Goal: Contribute content: Add original content to the website for others to see

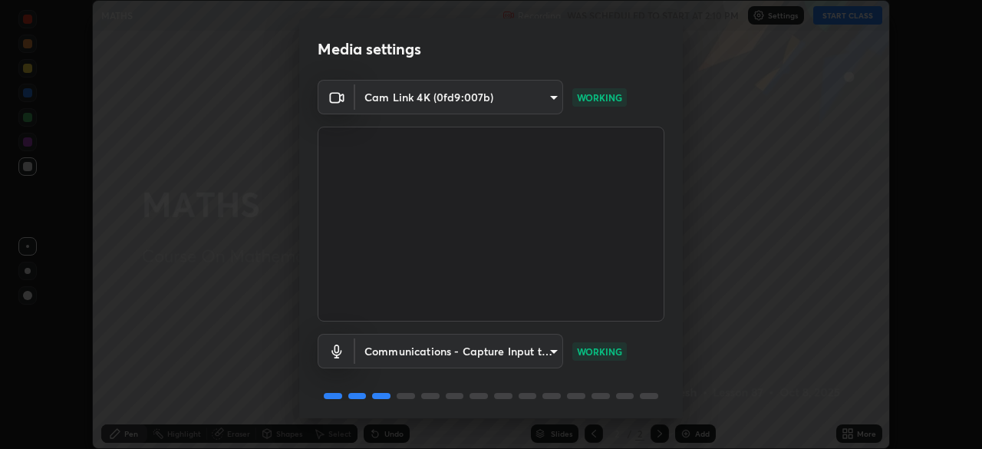
scroll to position [54, 0]
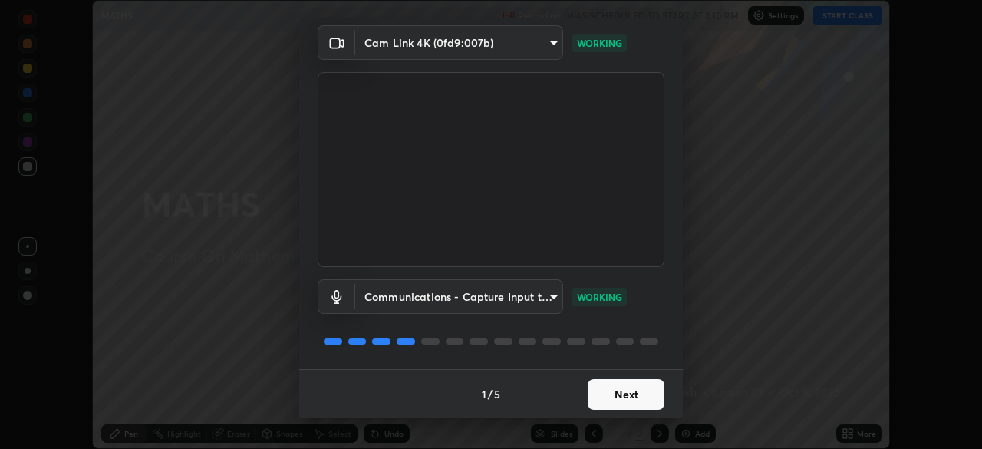
click at [605, 400] on button "Next" at bounding box center [626, 394] width 77 height 31
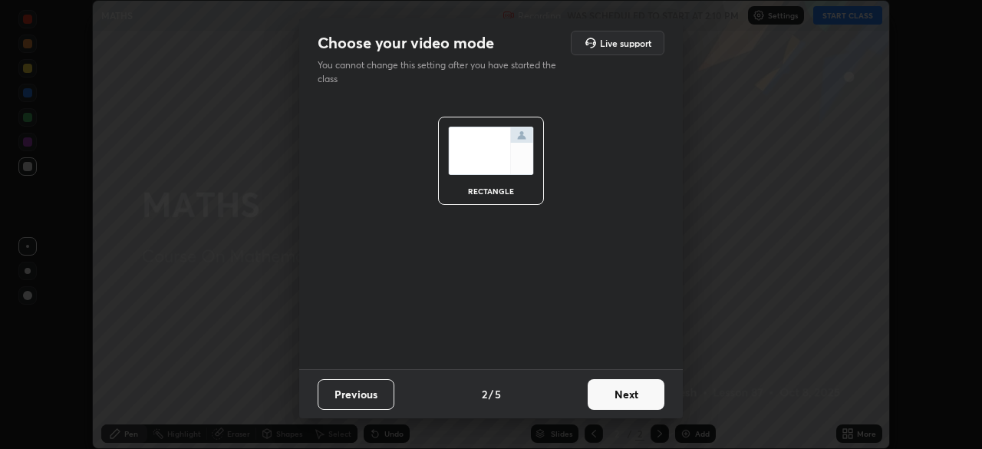
scroll to position [0, 0]
click at [604, 397] on button "Next" at bounding box center [626, 394] width 77 height 31
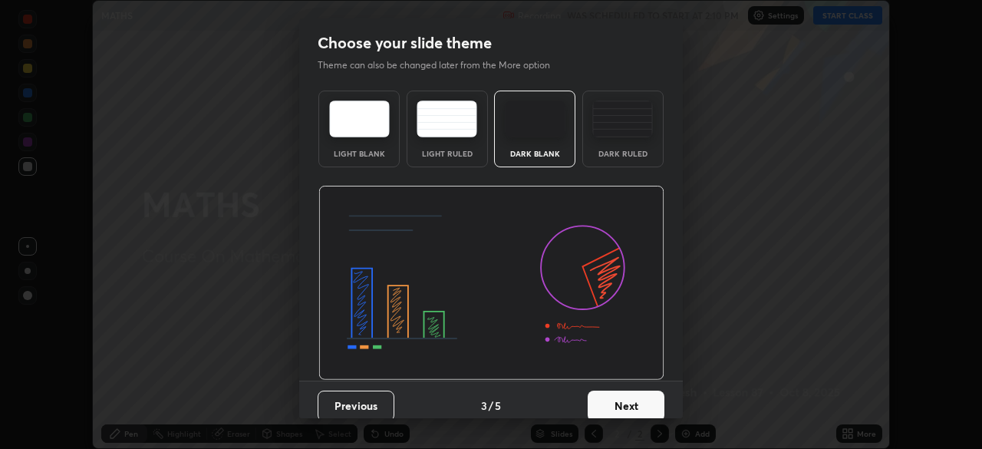
click at [605, 399] on button "Next" at bounding box center [626, 405] width 77 height 31
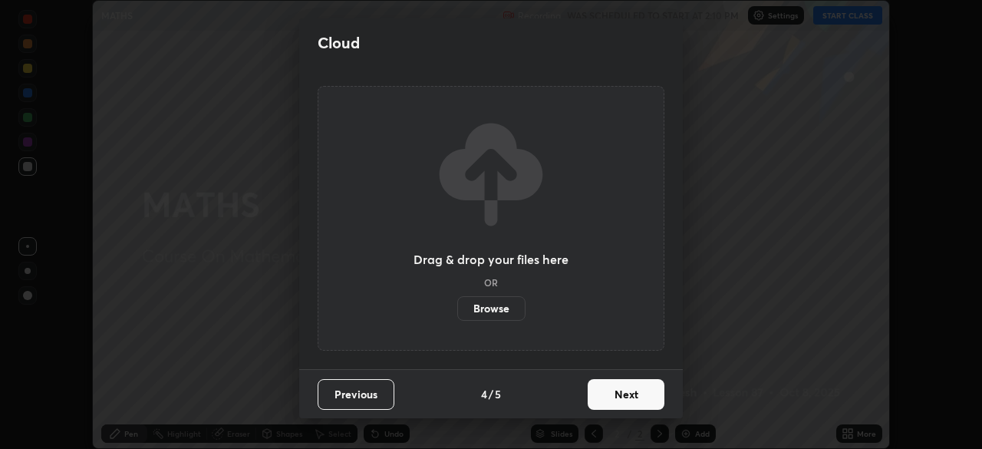
click at [607, 401] on button "Next" at bounding box center [626, 394] width 77 height 31
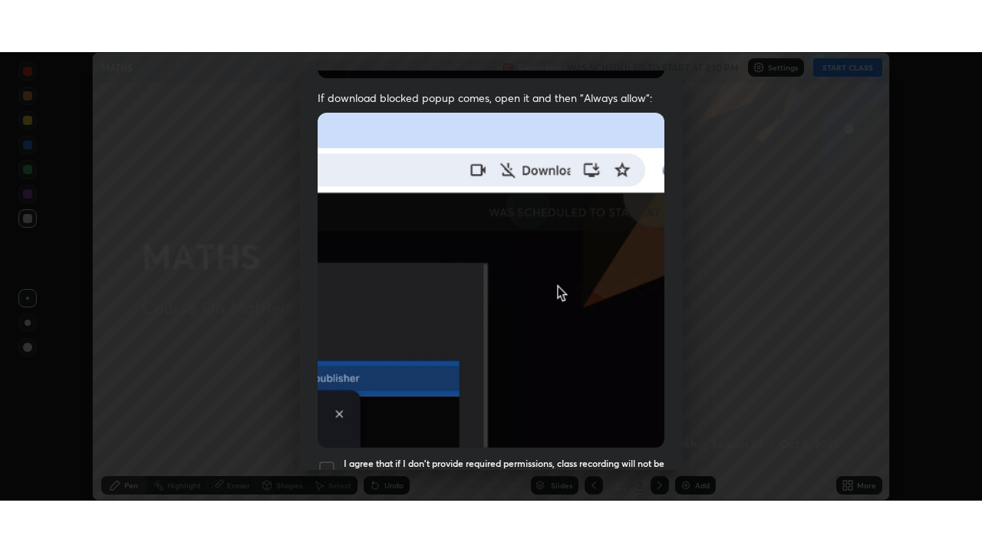
scroll to position [367, 0]
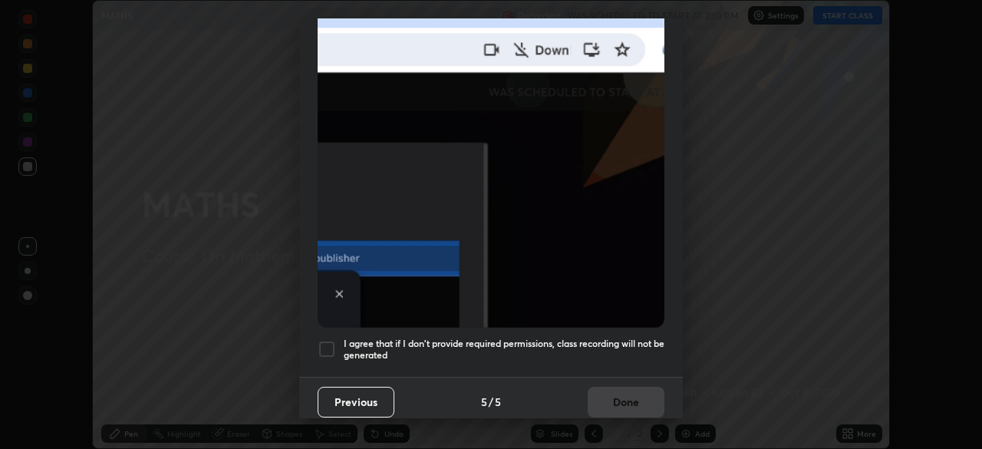
click at [441, 341] on h5 "I agree that if I don't provide required permissions, class recording will not …" at bounding box center [504, 350] width 321 height 24
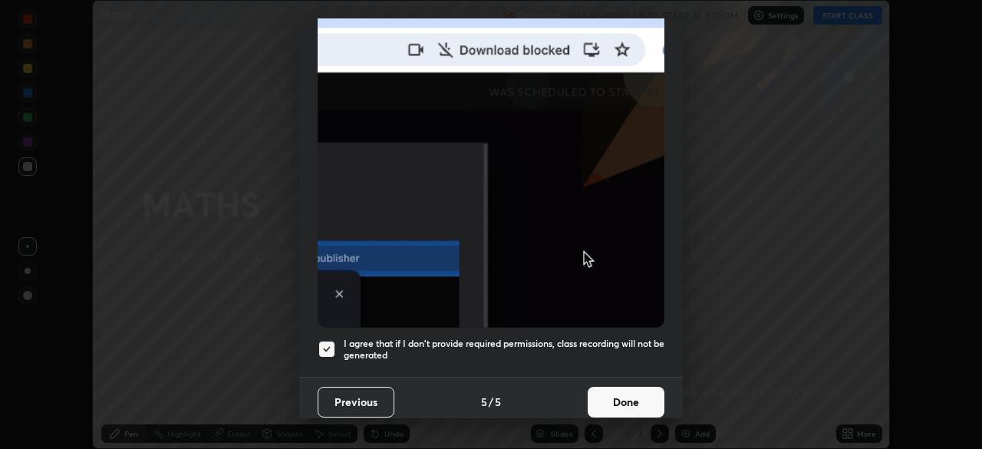
click at [606, 403] on button "Done" at bounding box center [626, 402] width 77 height 31
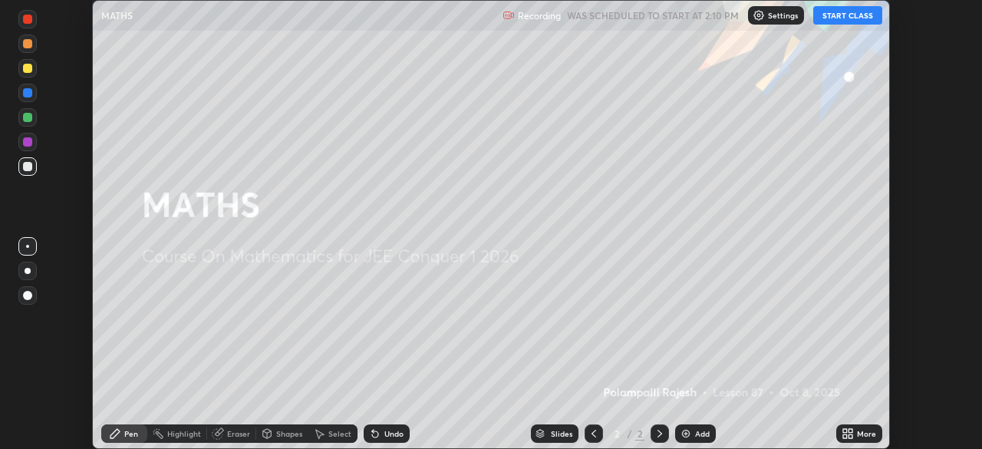
click at [843, 431] on icon at bounding box center [845, 431] width 4 height 4
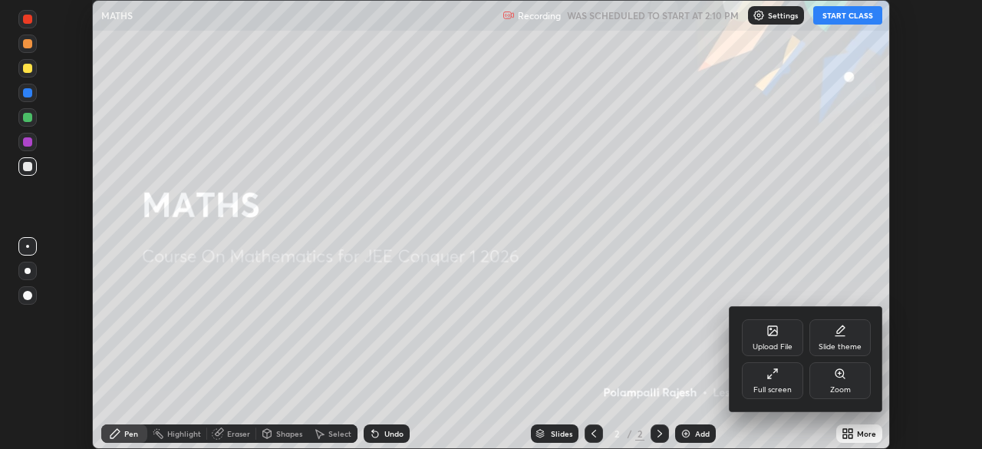
click at [766, 383] on div "Full screen" at bounding box center [772, 380] width 61 height 37
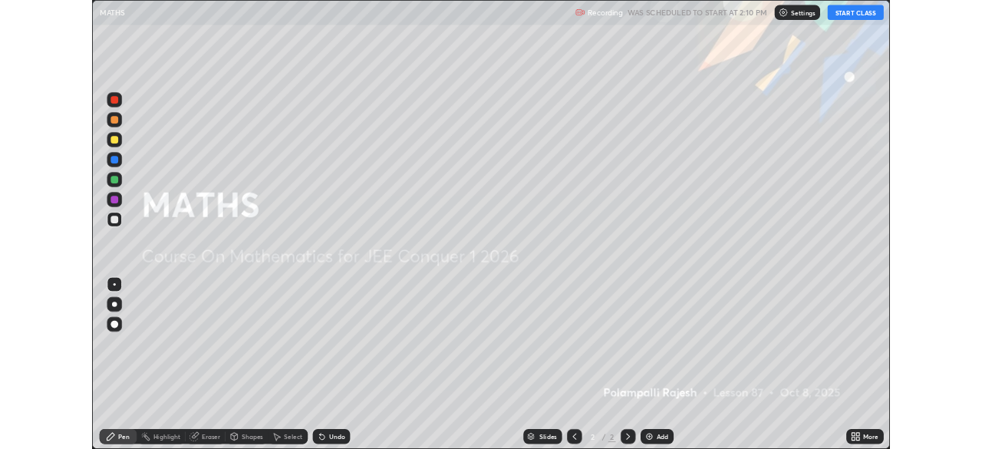
scroll to position [552, 982]
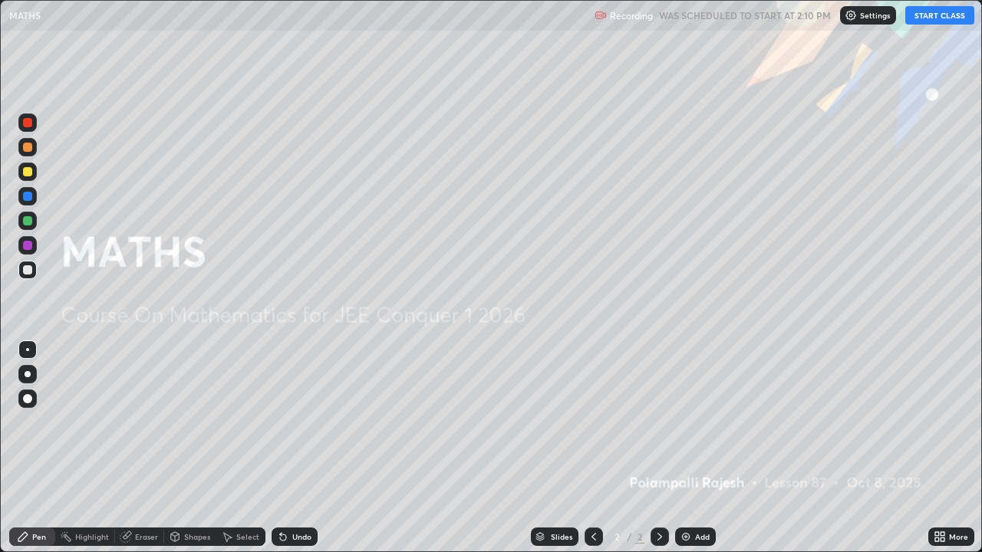
click at [924, 15] on button "START CLASS" at bounding box center [939, 15] width 69 height 18
click at [662, 448] on icon at bounding box center [660, 537] width 12 height 12
click at [687, 448] on img at bounding box center [686, 537] width 12 height 12
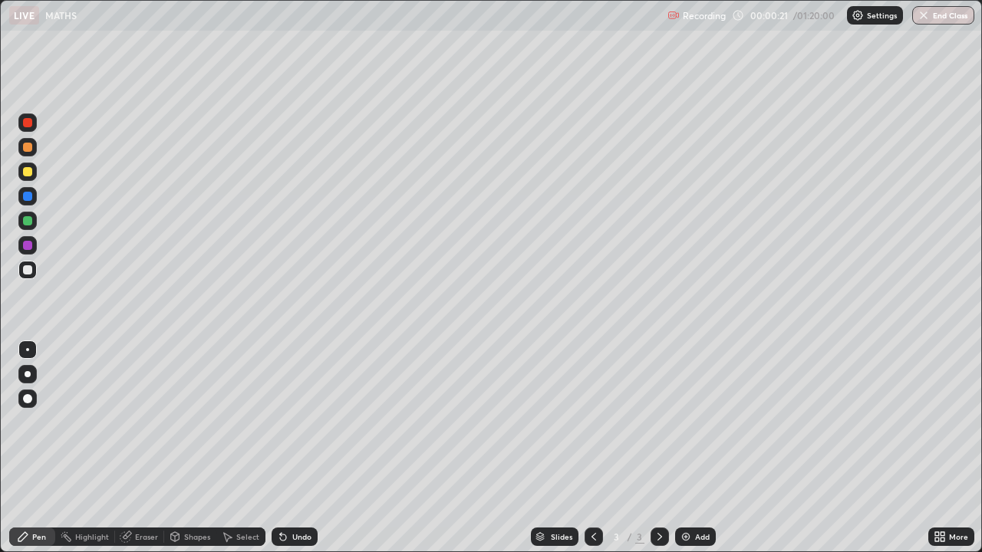
click at [140, 448] on div "Eraser" at bounding box center [146, 537] width 23 height 8
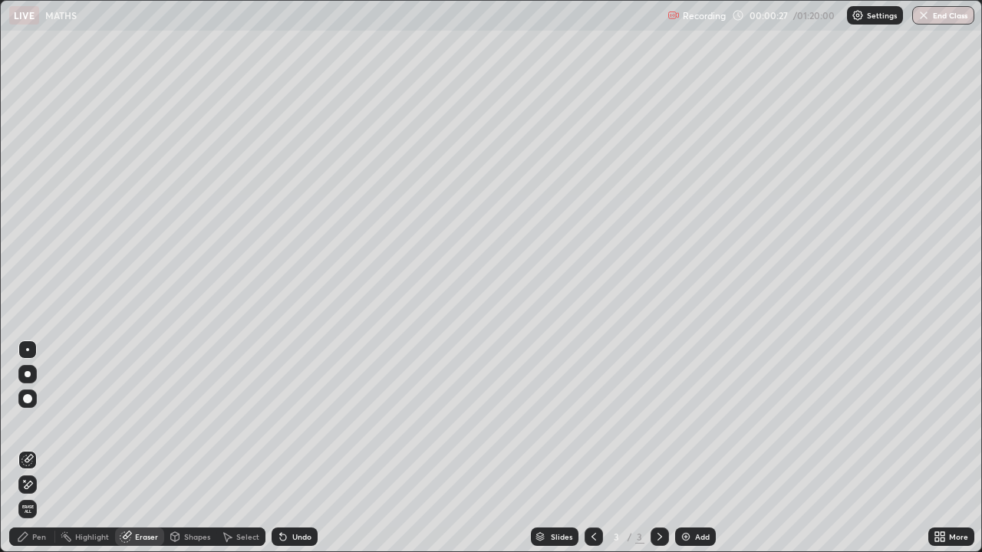
click at [44, 448] on div "Pen" at bounding box center [39, 537] width 14 height 8
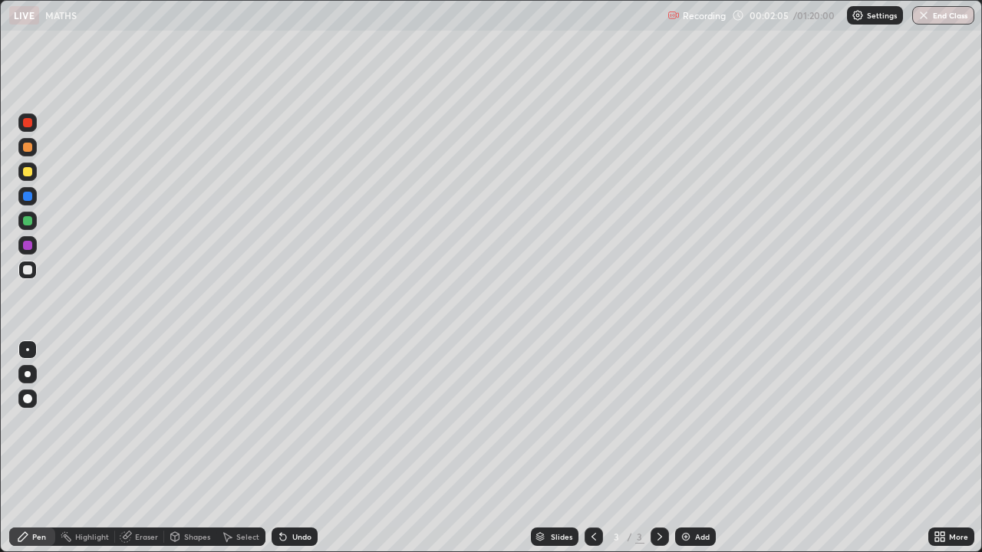
click at [23, 173] on div at bounding box center [27, 171] width 9 height 9
click at [292, 448] on div "Undo" at bounding box center [301, 537] width 19 height 8
click at [295, 448] on div "Undo" at bounding box center [301, 537] width 19 height 8
click at [291, 448] on div "Undo" at bounding box center [295, 537] width 46 height 18
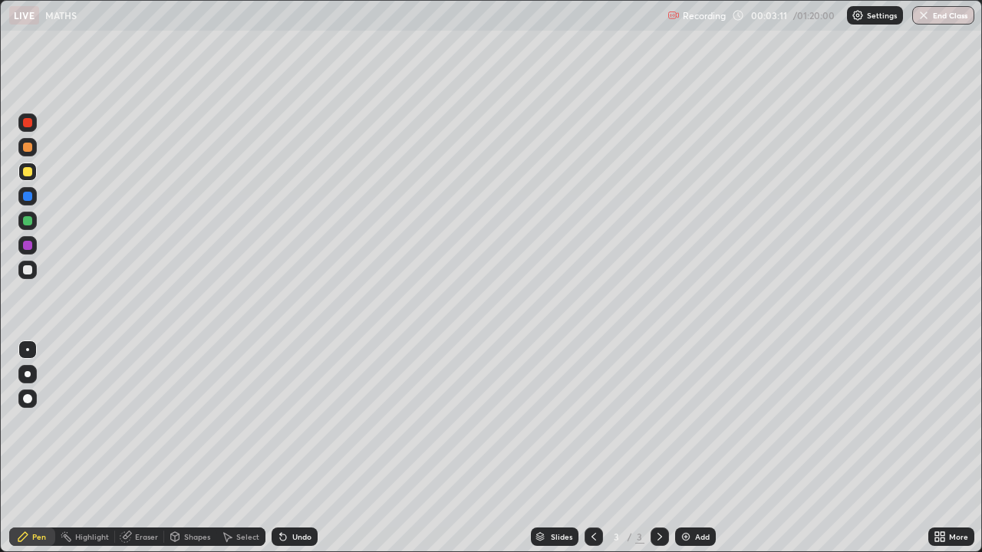
click at [294, 448] on div "Undo" at bounding box center [295, 537] width 46 height 18
click at [295, 448] on div "Undo" at bounding box center [295, 537] width 46 height 18
click at [292, 448] on div "Undo" at bounding box center [301, 537] width 19 height 8
click at [292, 448] on div "Undo" at bounding box center [295, 537] width 46 height 18
click at [295, 448] on div "Undo" at bounding box center [295, 537] width 46 height 18
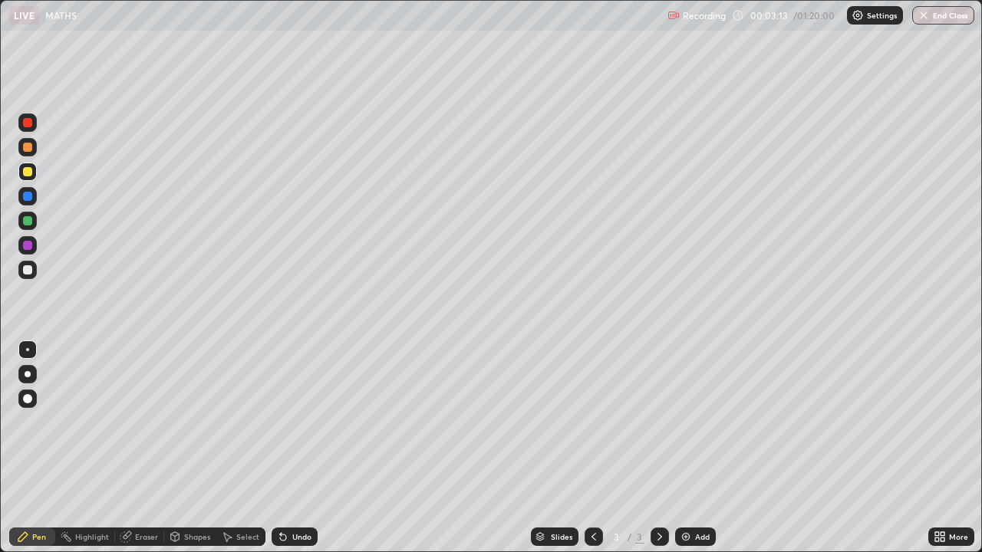
click at [295, 448] on div "Undo" at bounding box center [295, 537] width 46 height 18
click at [298, 448] on div "Undo" at bounding box center [295, 537] width 46 height 18
click at [148, 448] on div "Eraser" at bounding box center [146, 537] width 23 height 8
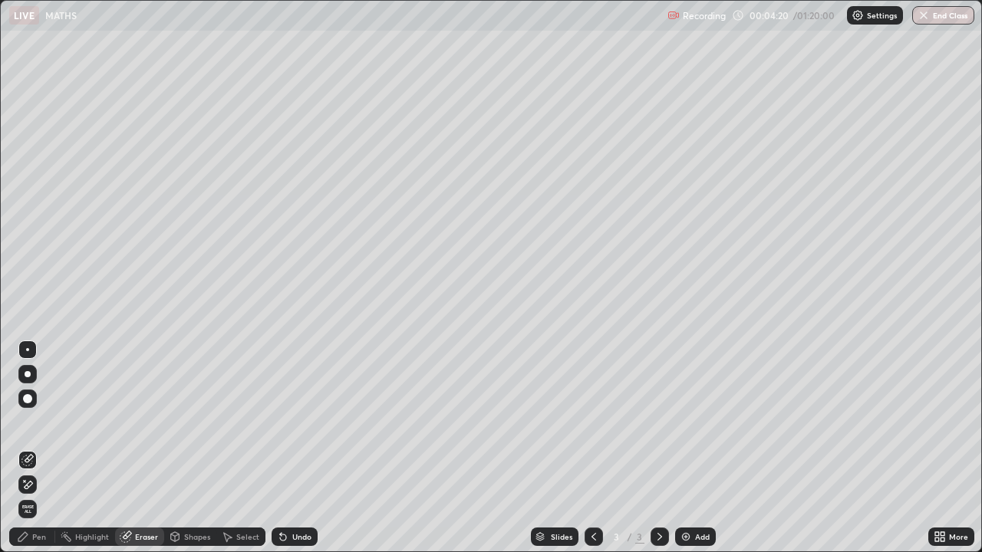
click at [44, 448] on div "Pen" at bounding box center [39, 537] width 14 height 8
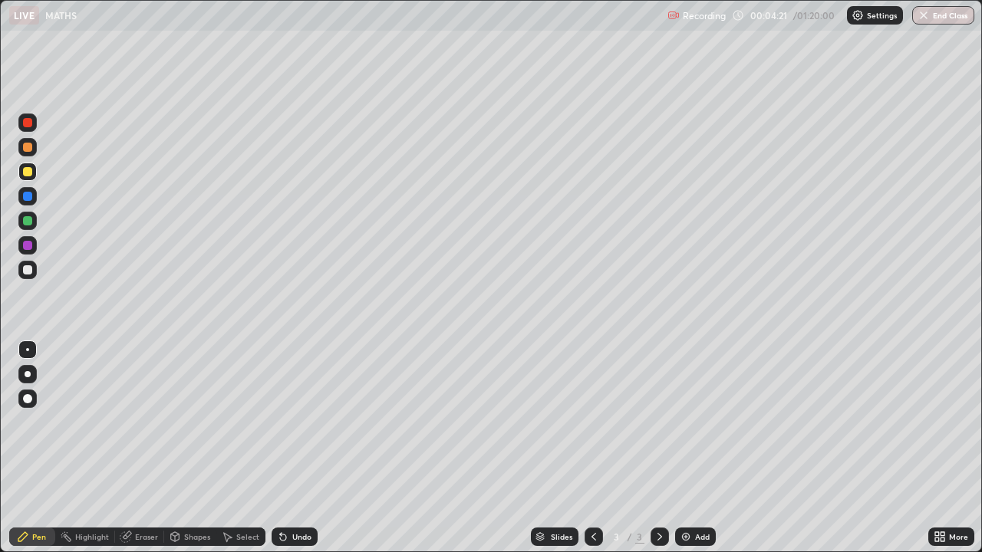
click at [27, 217] on div at bounding box center [27, 220] width 9 height 9
click at [293, 448] on div "Undo" at bounding box center [295, 537] width 46 height 18
click at [292, 448] on div "Undo" at bounding box center [301, 537] width 19 height 8
click at [297, 448] on div "Undo" at bounding box center [295, 537] width 46 height 18
click at [296, 448] on div "Undo" at bounding box center [295, 537] width 46 height 18
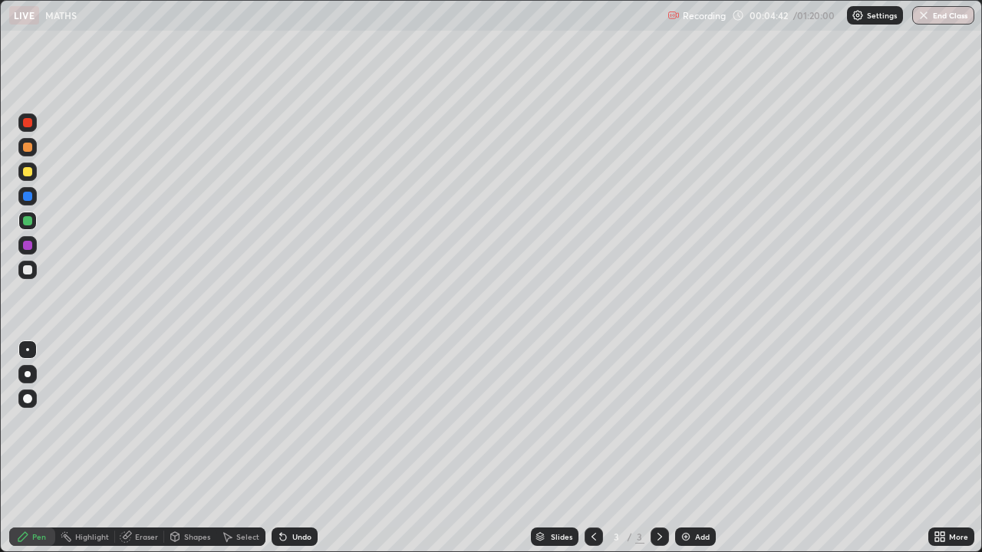
click at [295, 448] on div "Undo" at bounding box center [295, 537] width 46 height 18
click at [238, 448] on div "Select" at bounding box center [247, 537] width 23 height 8
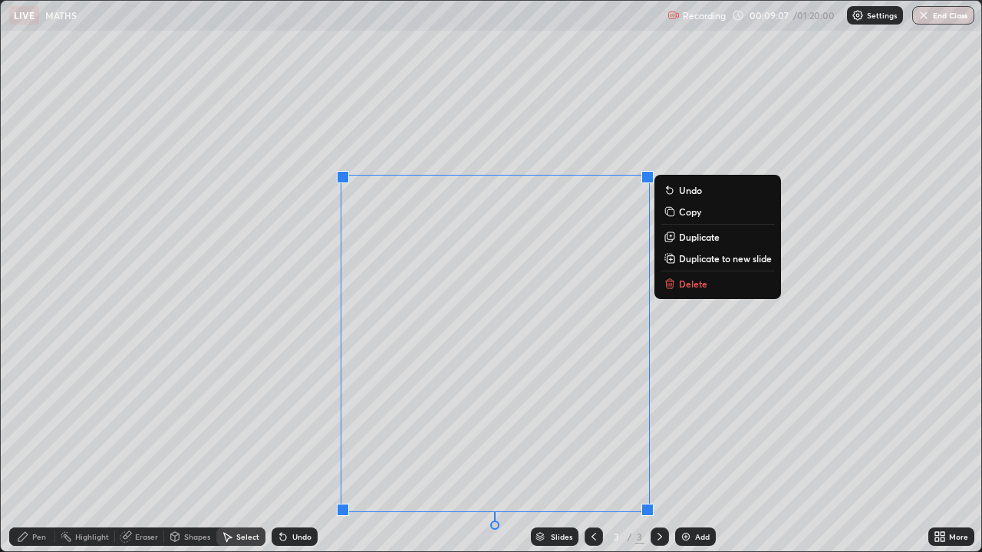
click at [673, 286] on icon at bounding box center [669, 284] width 7 height 7
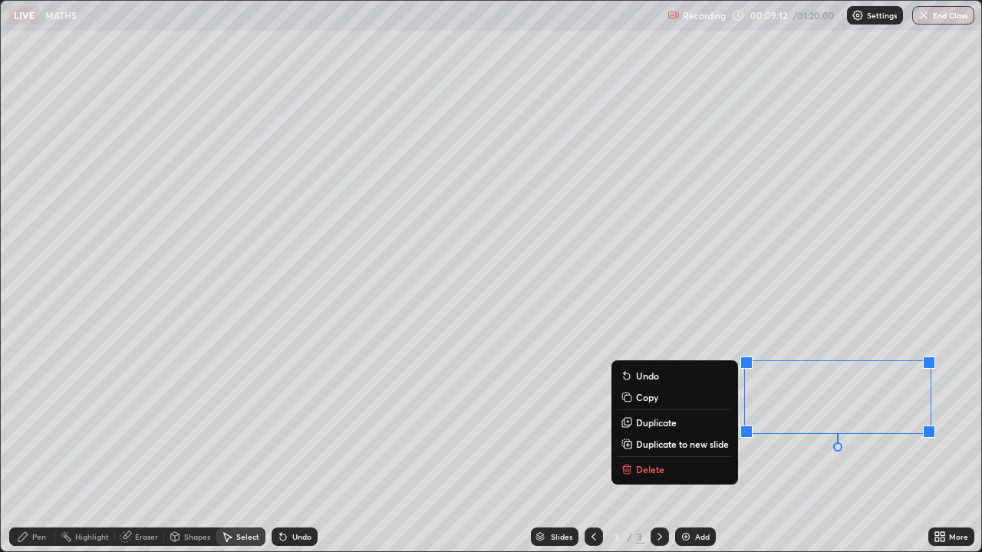
click at [666, 448] on button "Delete" at bounding box center [675, 469] width 114 height 18
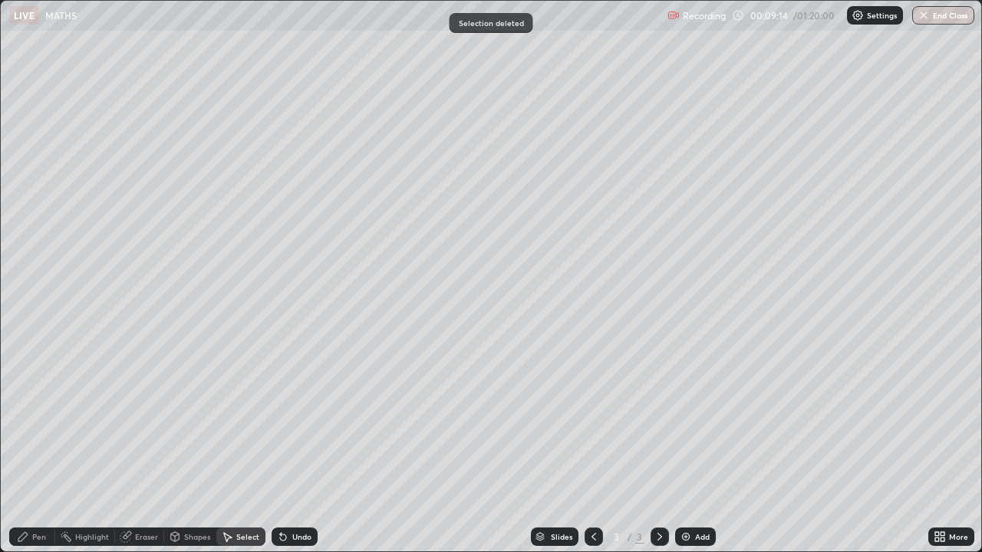
click at [48, 448] on div "Pen" at bounding box center [32, 537] width 46 height 18
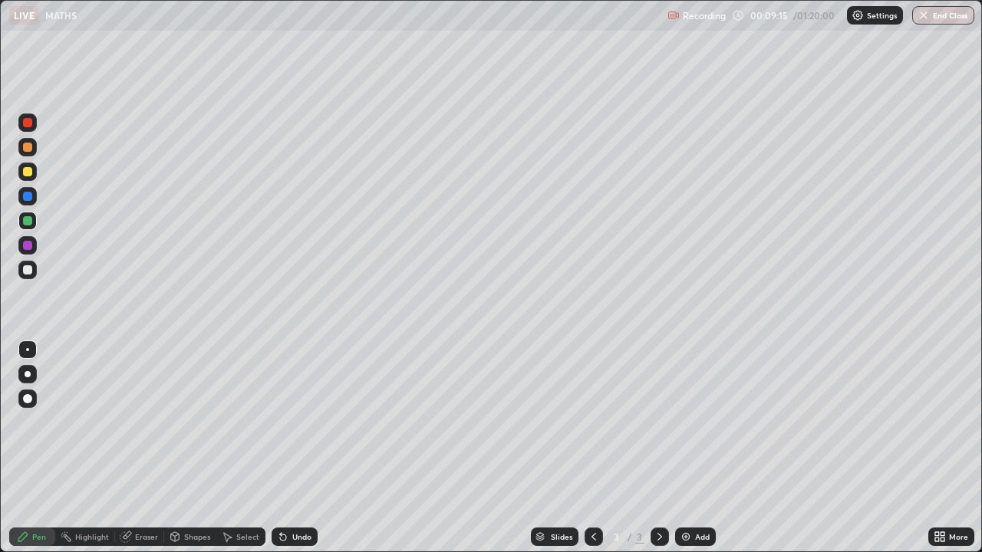
click at [26, 276] on div at bounding box center [27, 270] width 18 height 18
click at [26, 221] on div at bounding box center [27, 220] width 9 height 9
click at [141, 448] on div "Eraser" at bounding box center [146, 537] width 23 height 8
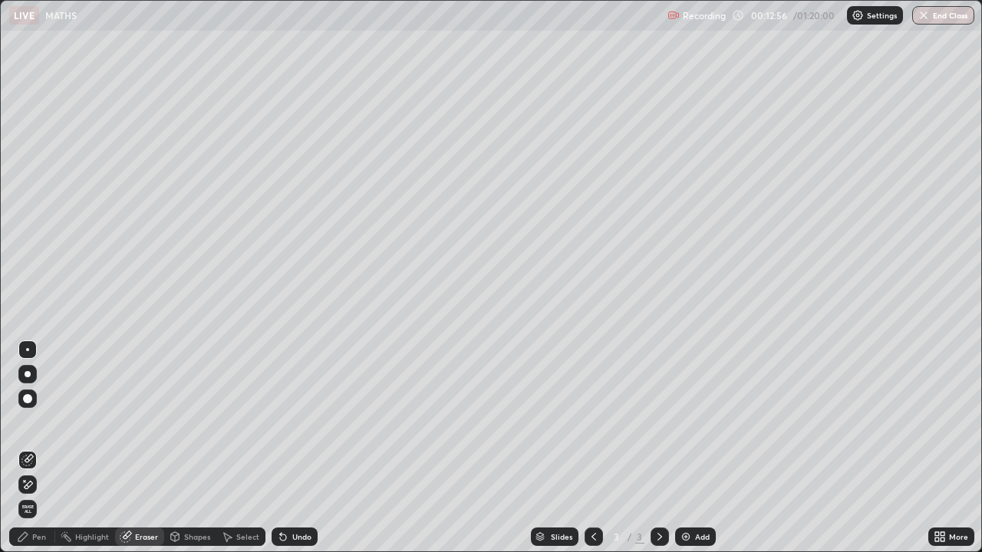
click at [43, 448] on div "Pen" at bounding box center [39, 537] width 14 height 8
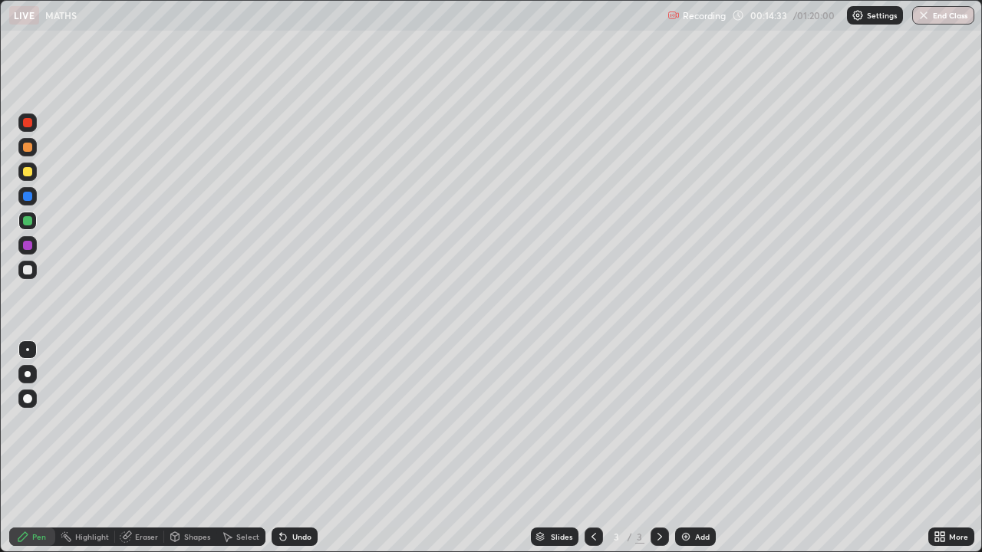
click at [133, 448] on div "Eraser" at bounding box center [139, 537] width 49 height 18
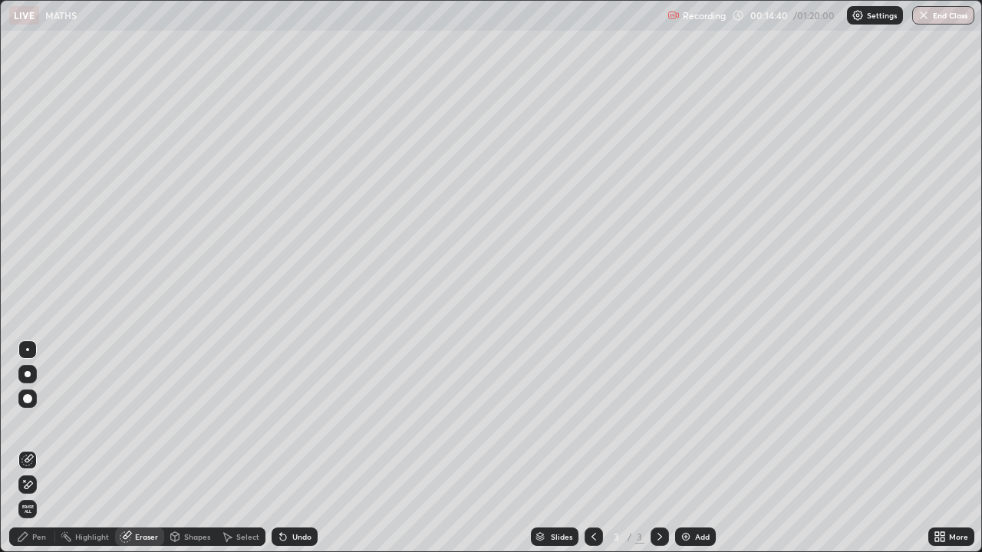
click at [51, 448] on div "Pen" at bounding box center [32, 537] width 46 height 18
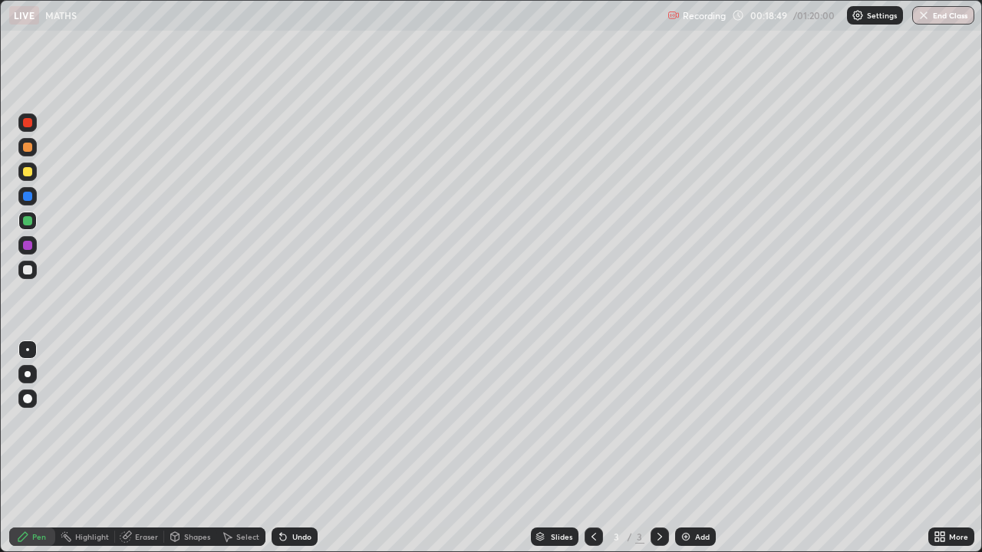
click at [238, 448] on div "Select" at bounding box center [247, 537] width 23 height 8
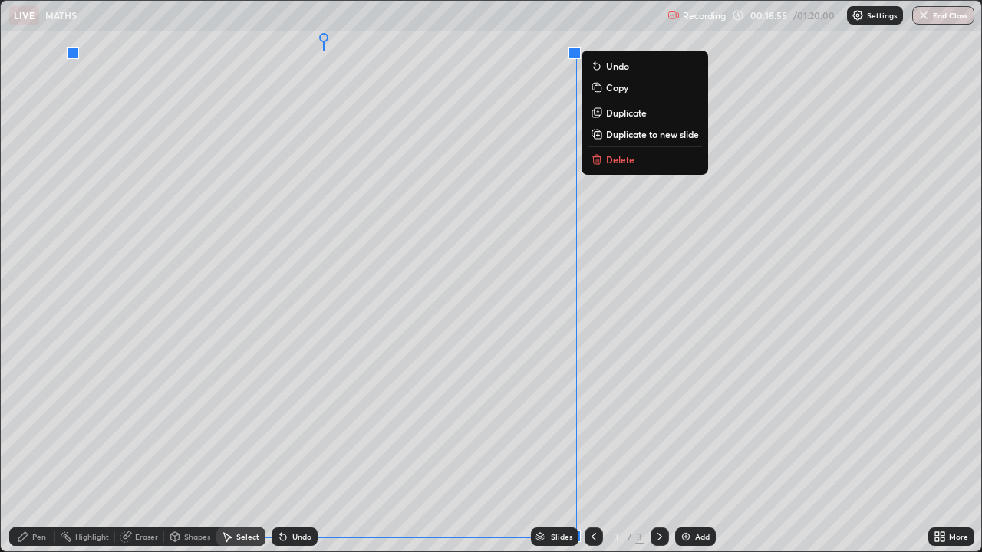
click at [598, 161] on icon at bounding box center [598, 161] width 0 height 3
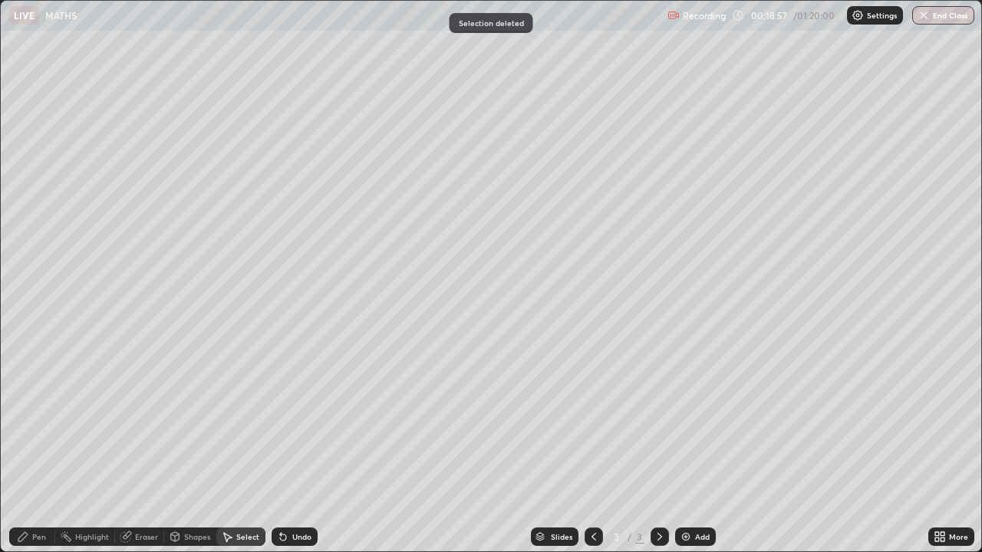
click at [50, 448] on div "Pen" at bounding box center [32, 537] width 46 height 18
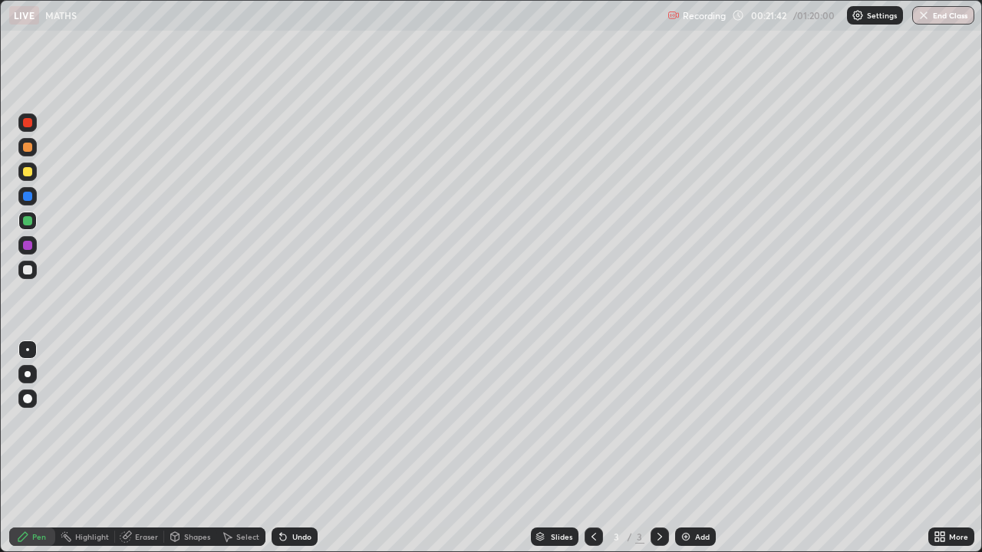
click at [298, 448] on div "Undo" at bounding box center [301, 537] width 19 height 8
click at [292, 448] on div "Undo" at bounding box center [301, 537] width 19 height 8
click at [231, 448] on icon at bounding box center [227, 537] width 12 height 12
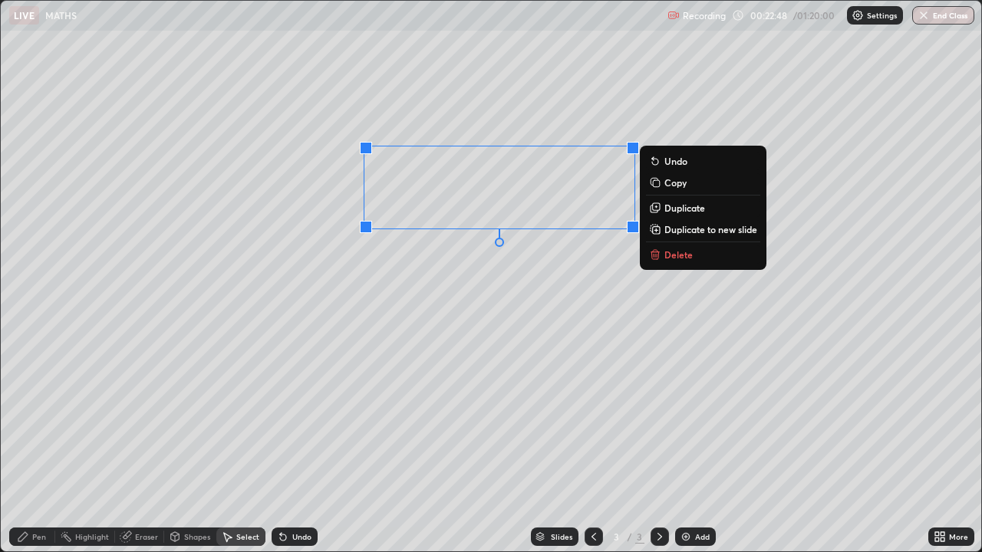
click at [541, 420] on div "0 ° Undo Copy Duplicate Duplicate to new slide Delete" at bounding box center [491, 276] width 980 height 551
click at [667, 186] on p "Copy" at bounding box center [675, 182] width 22 height 12
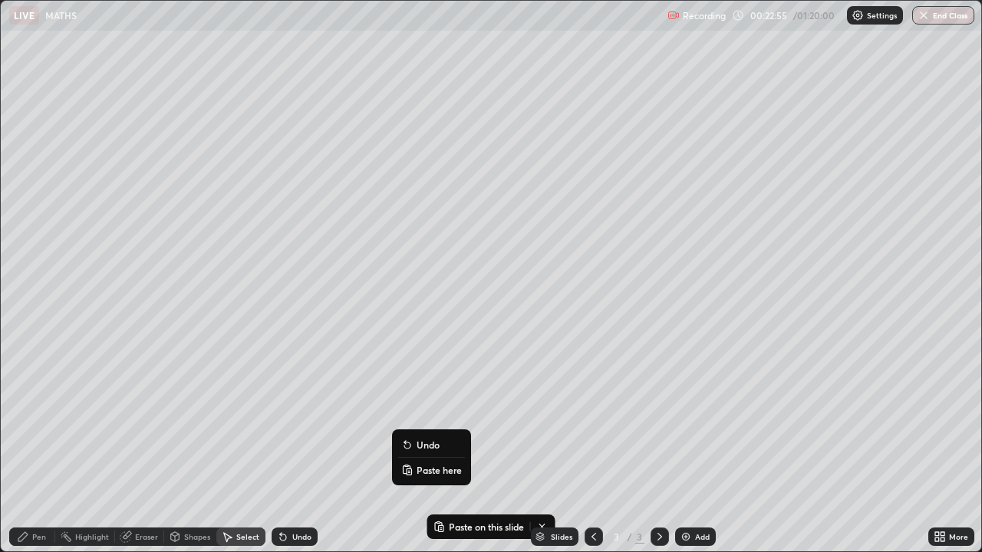
click at [417, 448] on p "Paste here" at bounding box center [439, 470] width 45 height 12
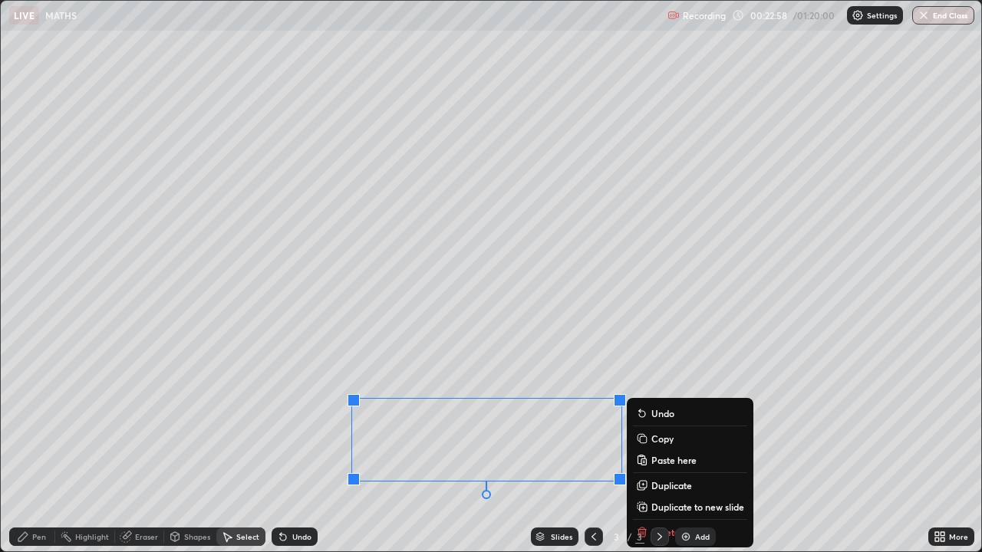
click at [50, 448] on div "Pen" at bounding box center [32, 537] width 46 height 18
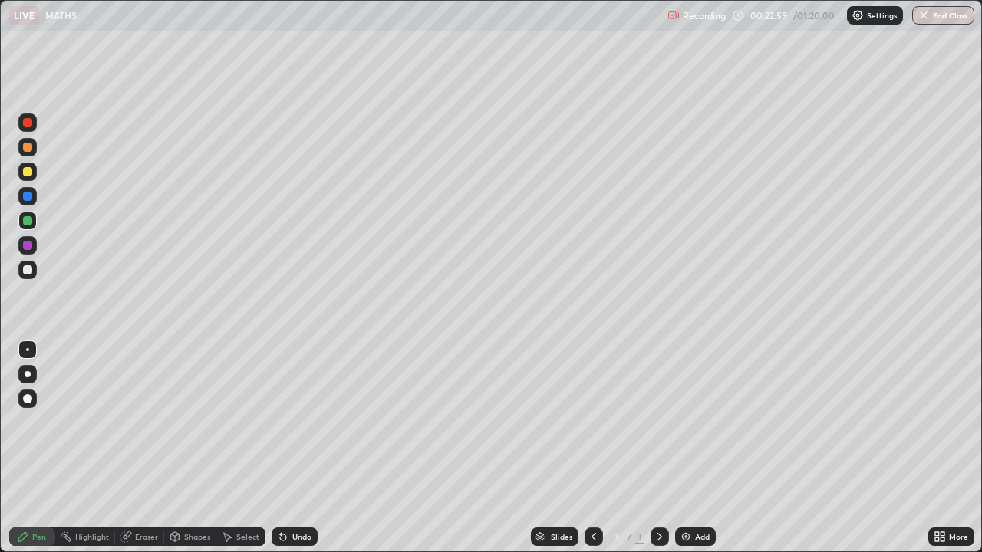
click at [143, 448] on div "Eraser" at bounding box center [146, 537] width 23 height 8
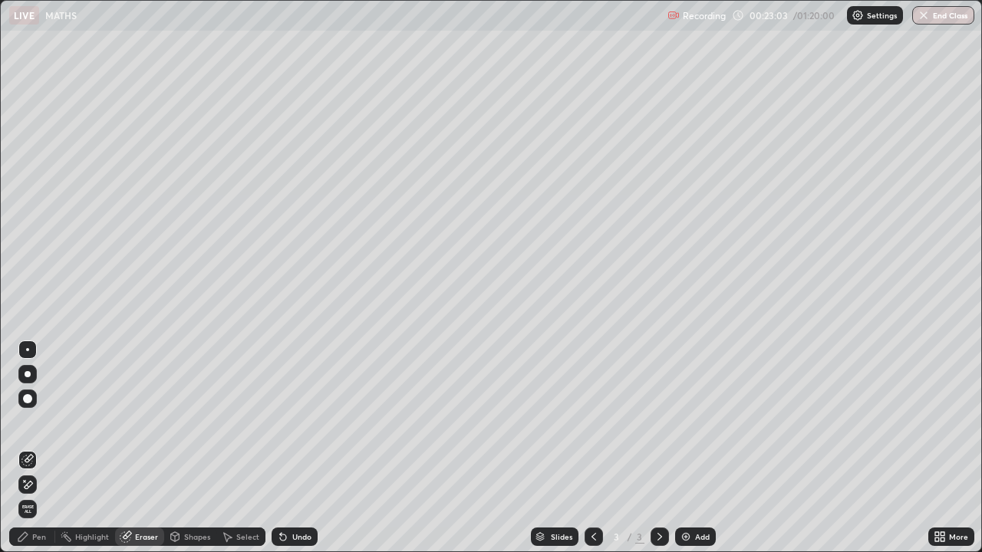
click at [49, 448] on div "Pen" at bounding box center [32, 537] width 46 height 18
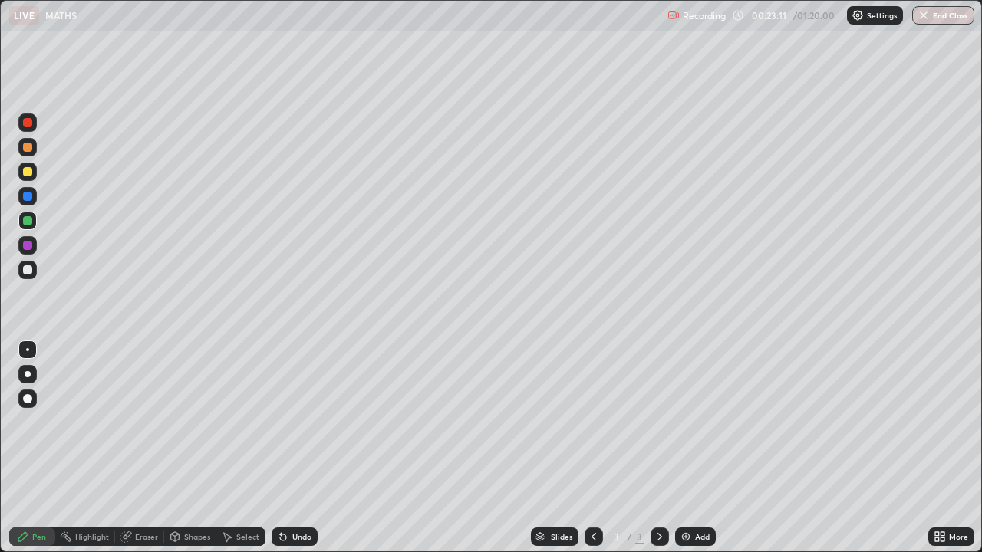
click at [238, 448] on div "Select" at bounding box center [247, 537] width 23 height 8
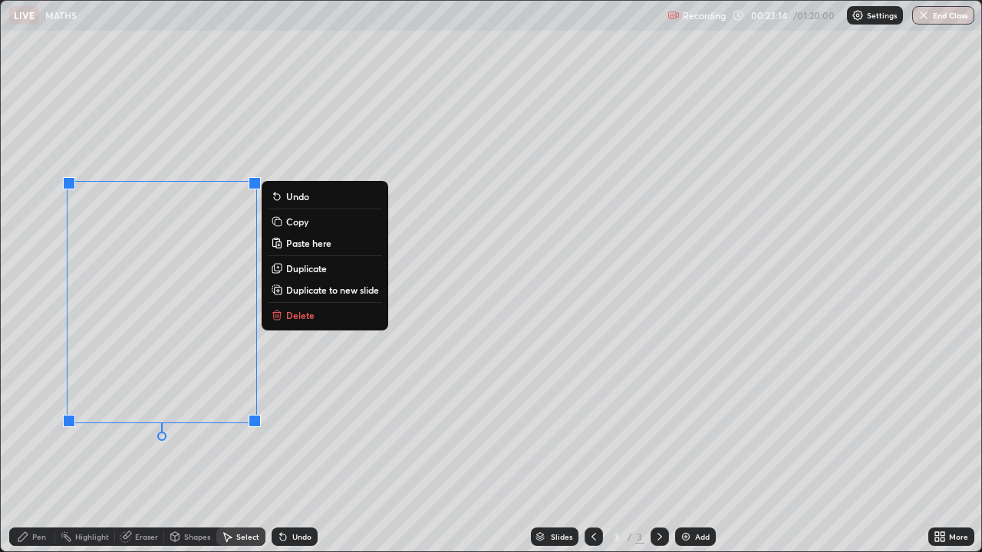
click at [292, 318] on p "Delete" at bounding box center [300, 315] width 28 height 12
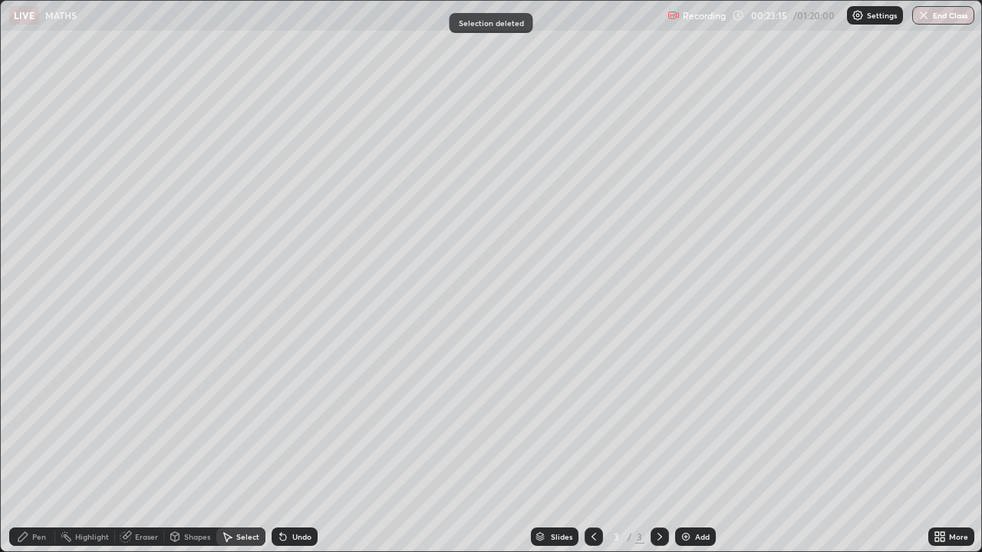
click at [51, 448] on div "Pen" at bounding box center [32, 537] width 46 height 18
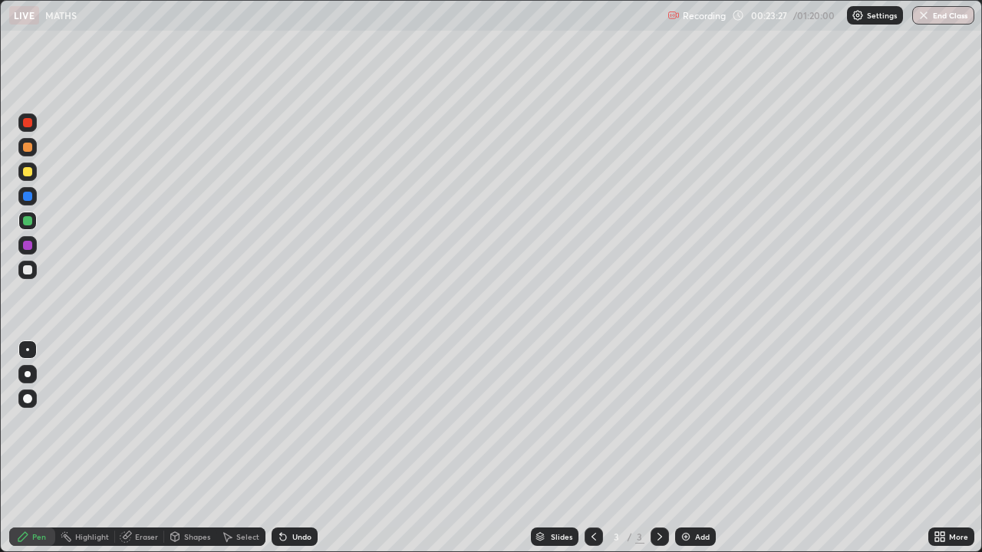
click at [31, 270] on div at bounding box center [27, 269] width 9 height 9
click at [237, 448] on div "Select" at bounding box center [247, 537] width 23 height 8
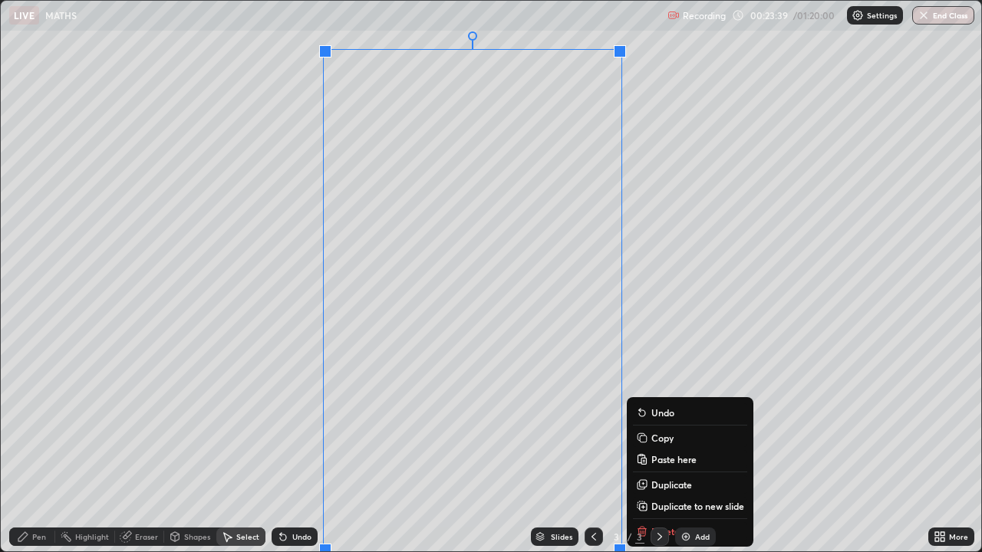
click at [260, 448] on div "0 ° Undo Copy Paste here Duplicate Duplicate to new slide Delete" at bounding box center [491, 276] width 980 height 551
click at [262, 428] on div "0 ° Undo Copy Paste here Duplicate Duplicate to new slide Delete" at bounding box center [491, 276] width 980 height 551
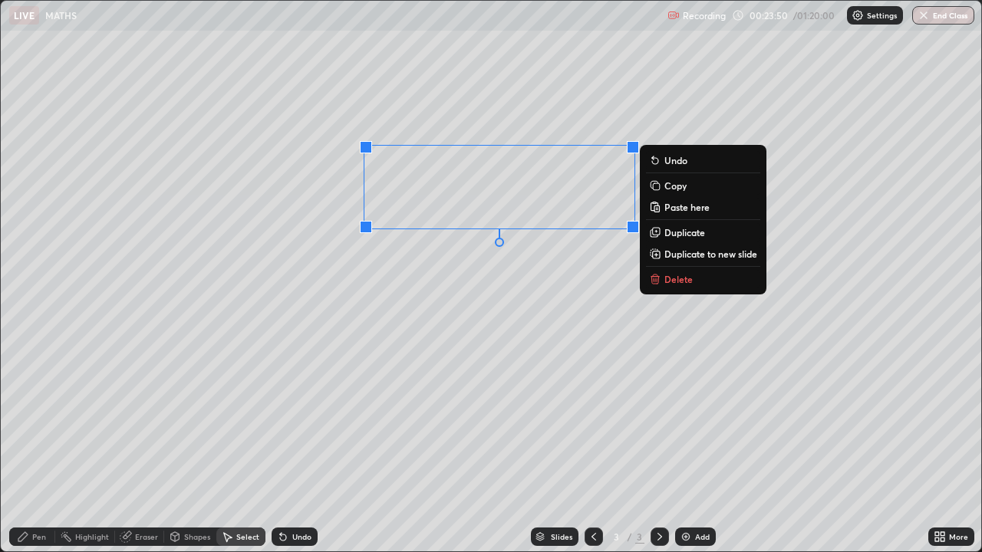
click at [664, 189] on p "Copy" at bounding box center [675, 186] width 22 height 12
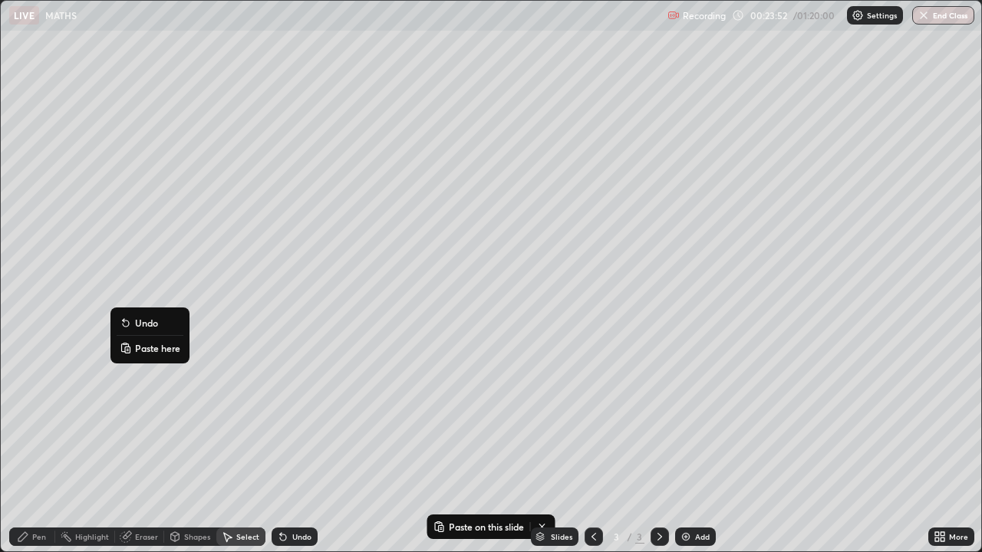
click at [143, 348] on p "Paste here" at bounding box center [157, 348] width 45 height 12
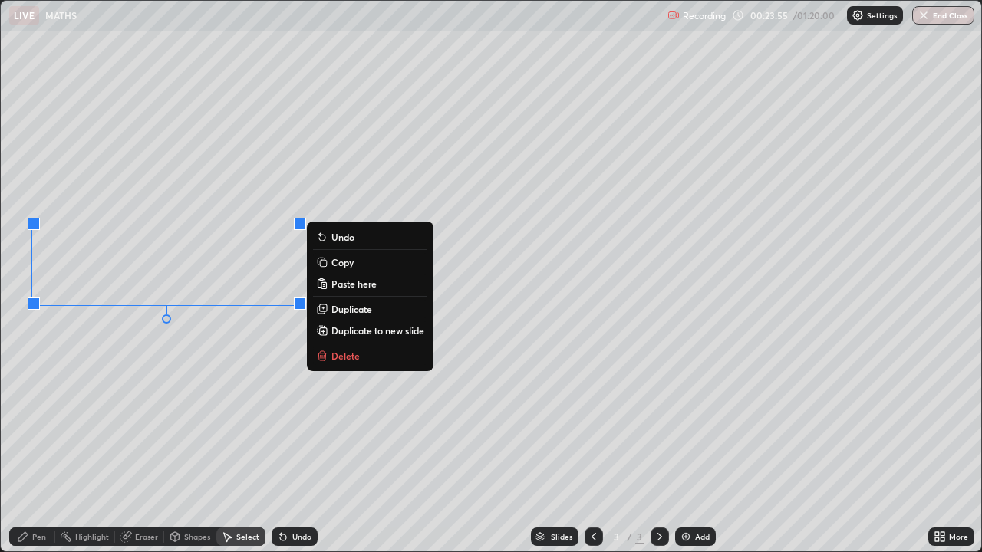
click at [43, 448] on div "Pen" at bounding box center [39, 537] width 14 height 8
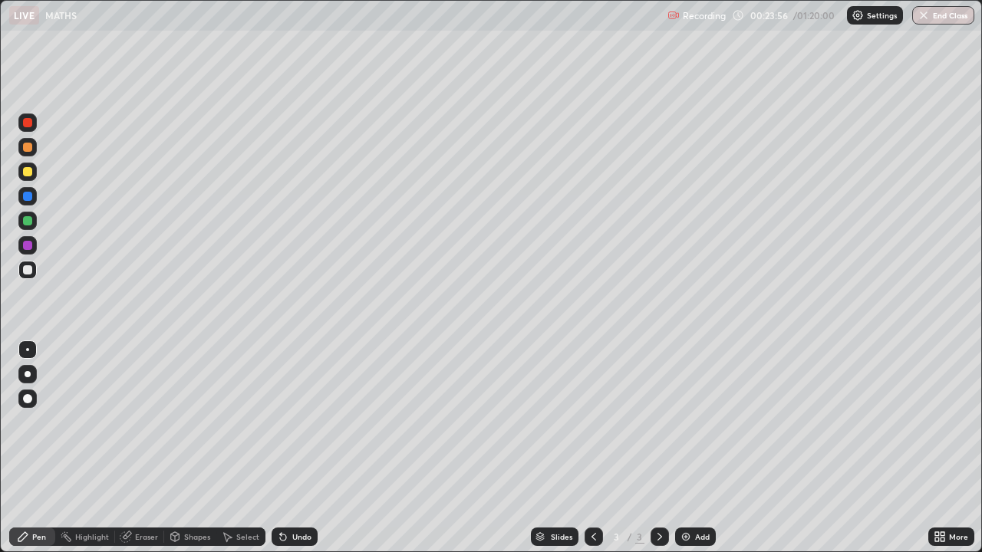
click at [147, 448] on div "Eraser" at bounding box center [146, 537] width 23 height 8
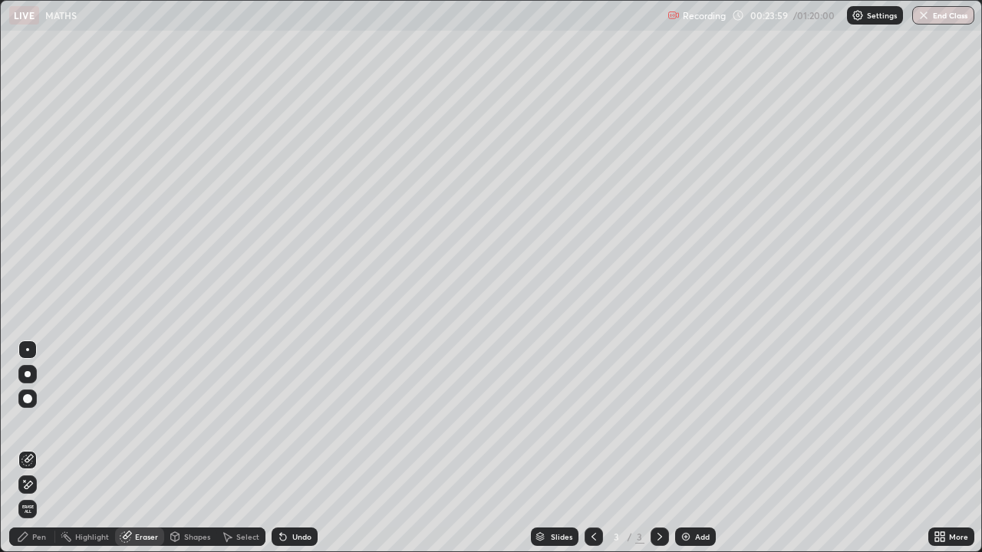
click at [45, 448] on div "Pen" at bounding box center [39, 537] width 14 height 8
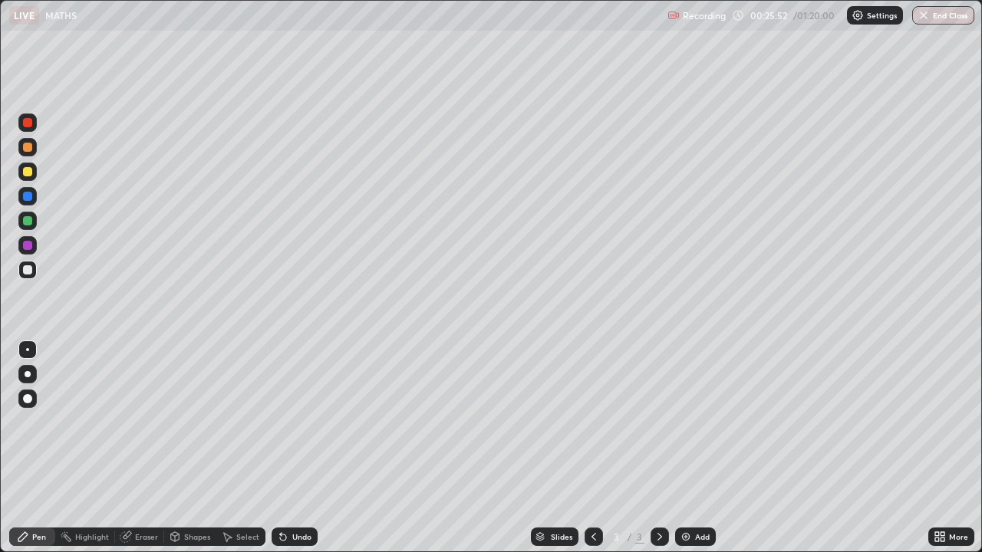
click at [28, 223] on div at bounding box center [27, 220] width 9 height 9
click at [682, 448] on img at bounding box center [686, 537] width 12 height 12
click at [597, 448] on icon at bounding box center [594, 537] width 12 height 12
click at [239, 448] on div "Select" at bounding box center [247, 537] width 23 height 8
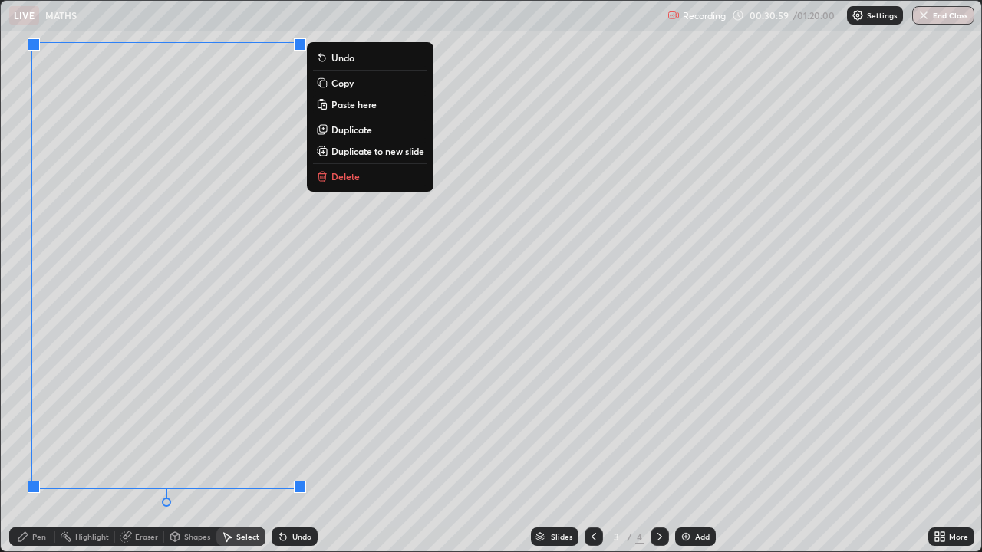
click at [348, 153] on p "Duplicate to new slide" at bounding box center [377, 151] width 93 height 12
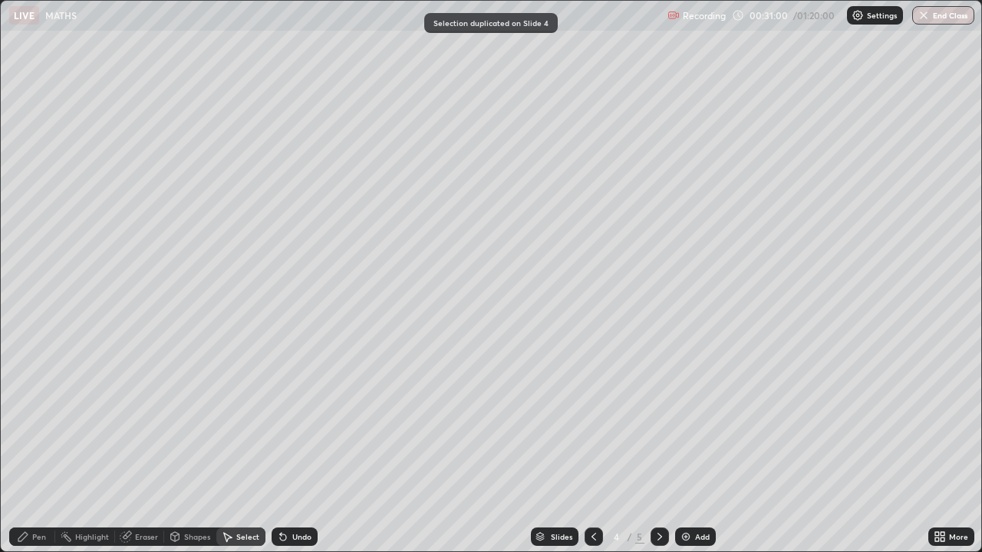
click at [45, 448] on div "Pen" at bounding box center [39, 537] width 14 height 8
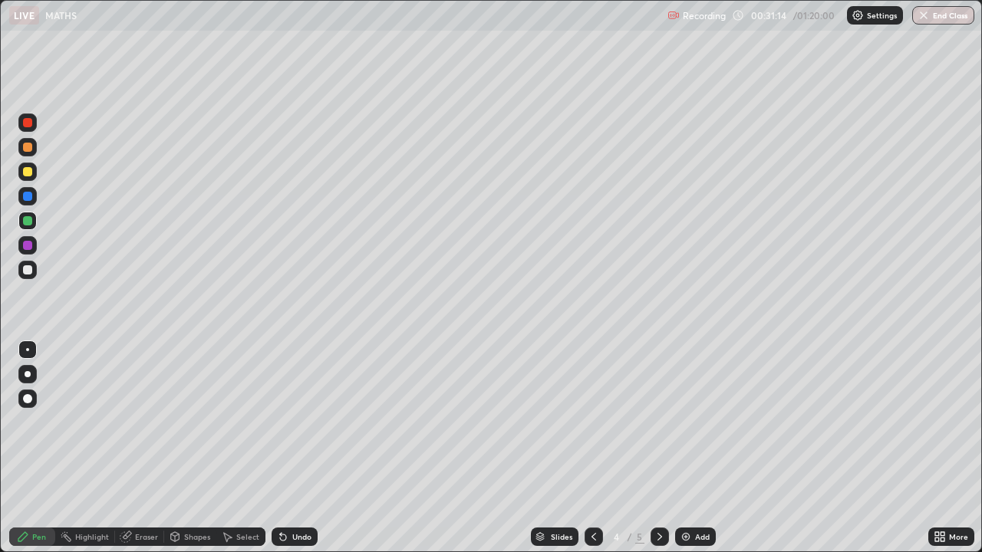
click at [28, 271] on div at bounding box center [27, 269] width 9 height 9
click at [295, 448] on div "Undo" at bounding box center [301, 537] width 19 height 8
click at [295, 448] on div "Undo" at bounding box center [295, 537] width 46 height 18
click at [300, 448] on div "Undo" at bounding box center [295, 537] width 46 height 18
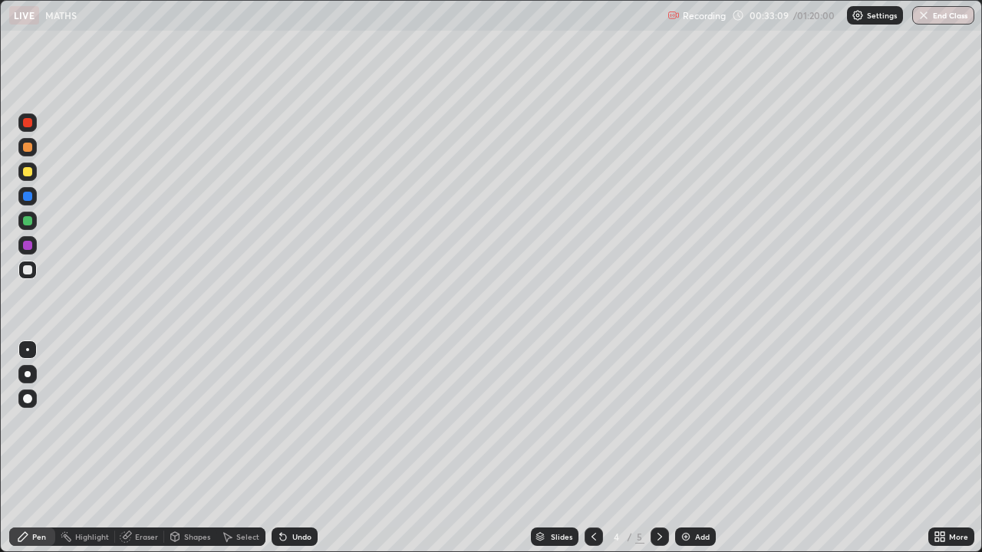
click at [302, 448] on div "Undo" at bounding box center [295, 537] width 46 height 18
click at [21, 170] on div at bounding box center [27, 172] width 18 height 18
click at [28, 273] on div at bounding box center [27, 269] width 9 height 9
click at [244, 448] on div "Select" at bounding box center [247, 537] width 23 height 8
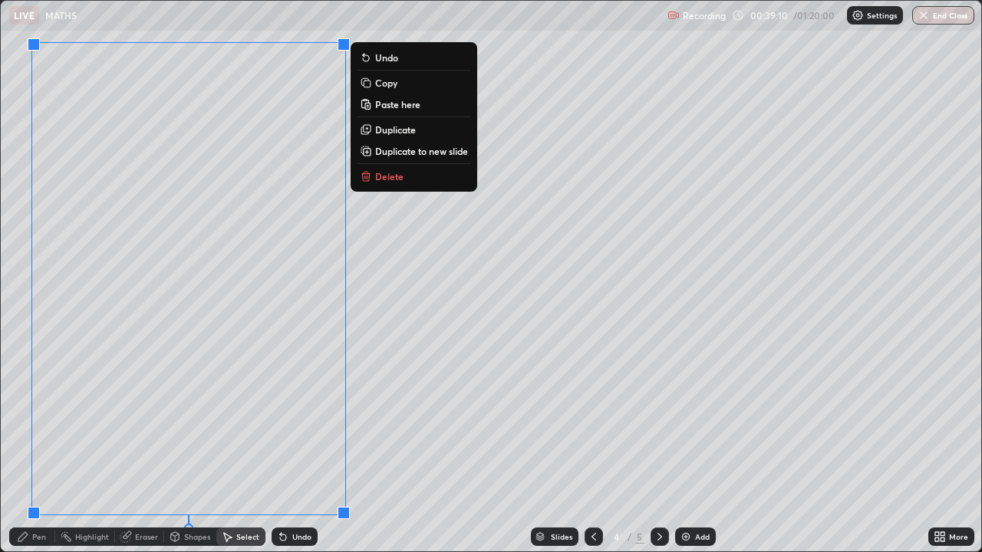
click at [375, 183] on button "Delete" at bounding box center [414, 176] width 114 height 18
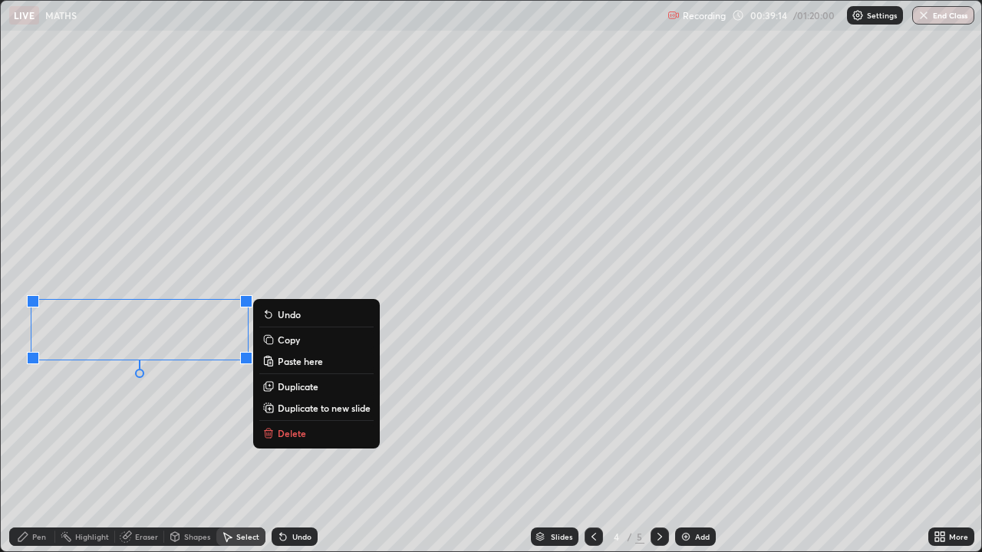
click at [267, 431] on icon at bounding box center [269, 431] width 8 height 0
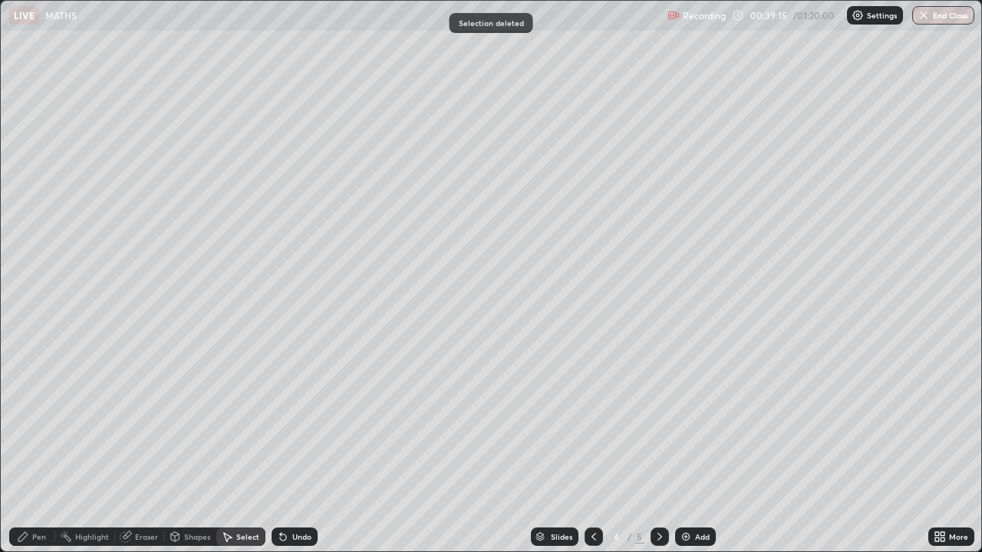
click at [48, 448] on div "Pen" at bounding box center [32, 537] width 46 height 18
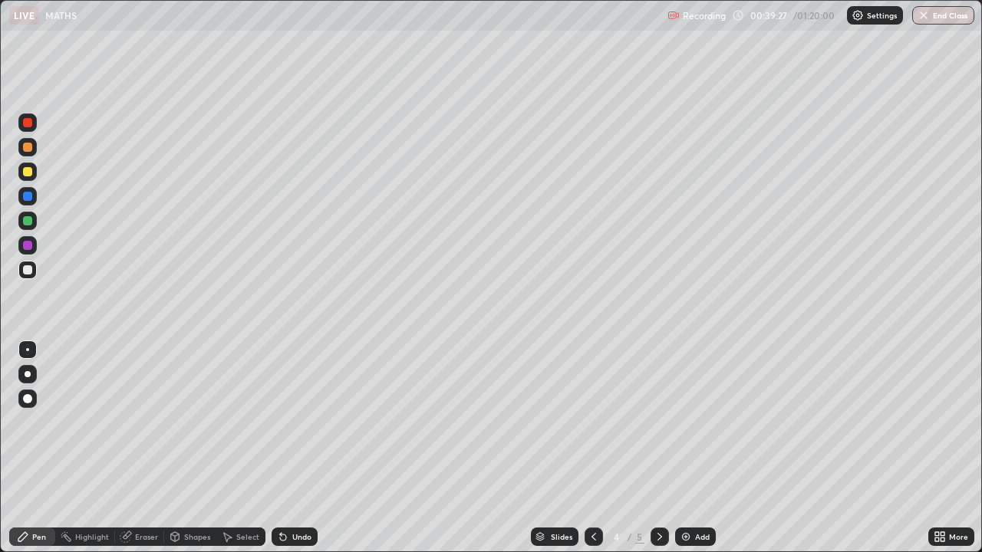
click at [281, 448] on icon at bounding box center [283, 538] width 6 height 6
click at [285, 448] on icon at bounding box center [283, 537] width 12 height 12
click at [25, 225] on div at bounding box center [27, 220] width 9 height 9
click at [236, 448] on div "Select" at bounding box center [240, 537] width 49 height 18
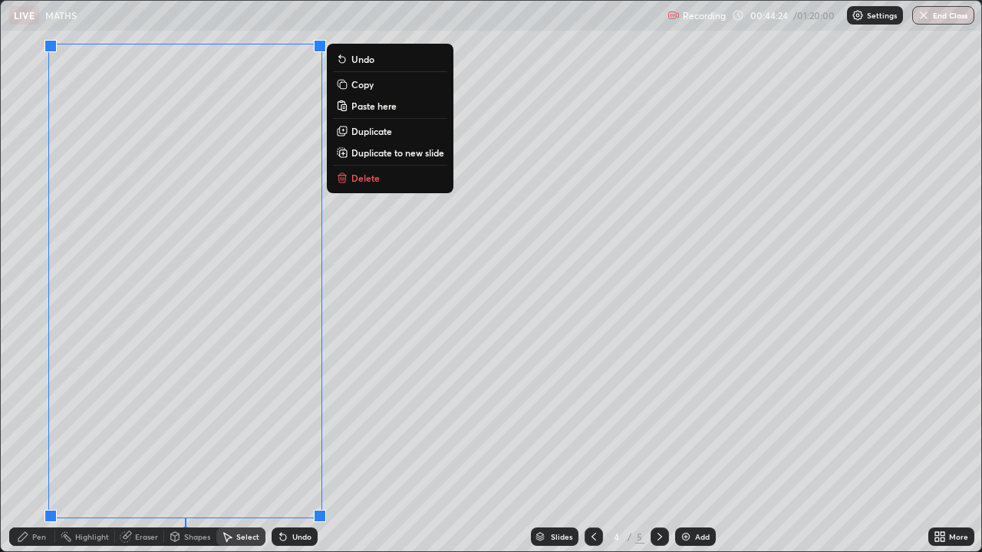
click at [368, 153] on p "Duplicate to new slide" at bounding box center [397, 153] width 93 height 12
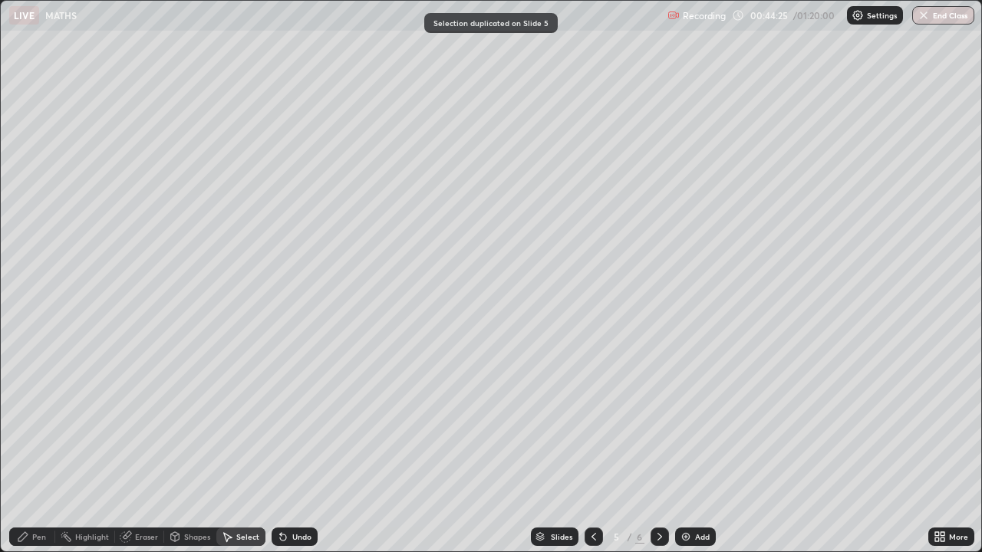
click at [48, 448] on div "Pen" at bounding box center [32, 537] width 46 height 18
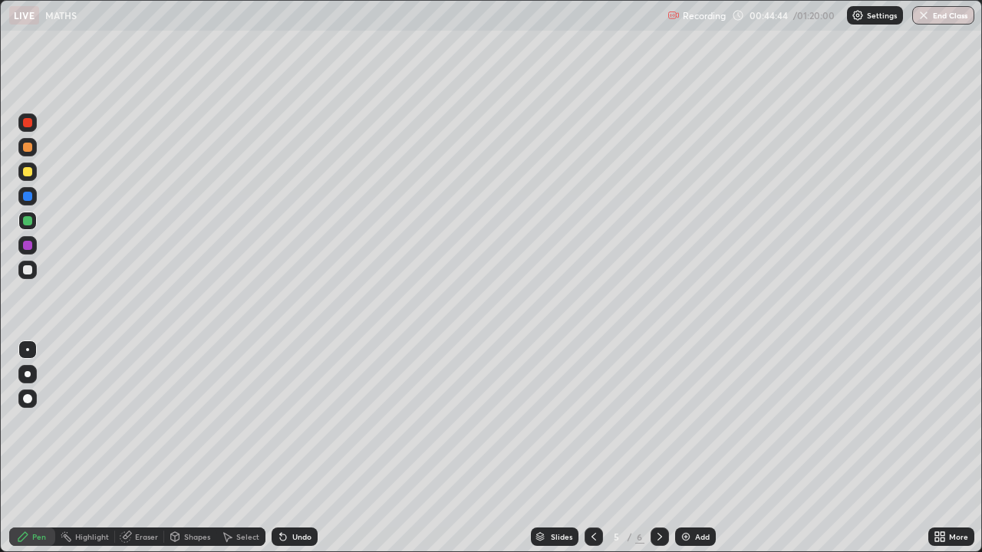
click at [28, 271] on div at bounding box center [27, 269] width 9 height 9
click at [31, 173] on div at bounding box center [27, 171] width 9 height 9
click at [28, 273] on div at bounding box center [27, 269] width 9 height 9
click at [148, 448] on div "Eraser" at bounding box center [146, 537] width 23 height 8
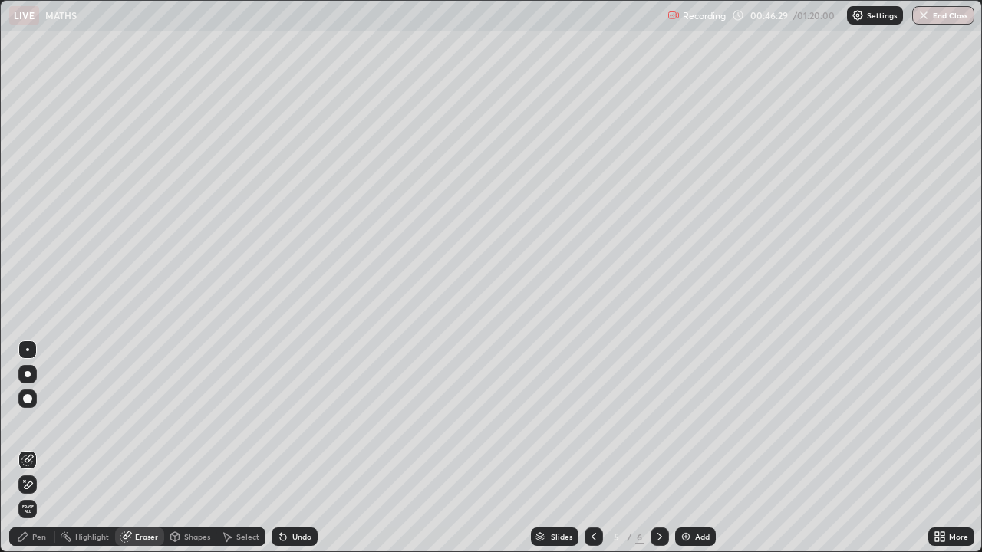
click at [43, 448] on div "Pen" at bounding box center [39, 537] width 14 height 8
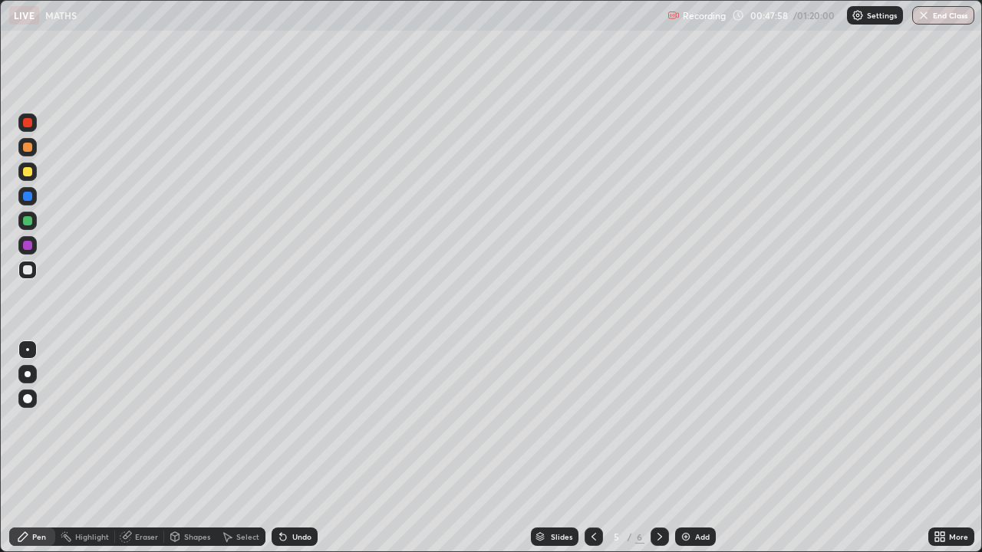
click at [295, 448] on div "Undo" at bounding box center [301, 537] width 19 height 8
click at [301, 448] on div "Undo" at bounding box center [301, 537] width 19 height 8
click at [303, 448] on div "Undo" at bounding box center [301, 537] width 19 height 8
click at [240, 448] on div "Select" at bounding box center [247, 537] width 23 height 8
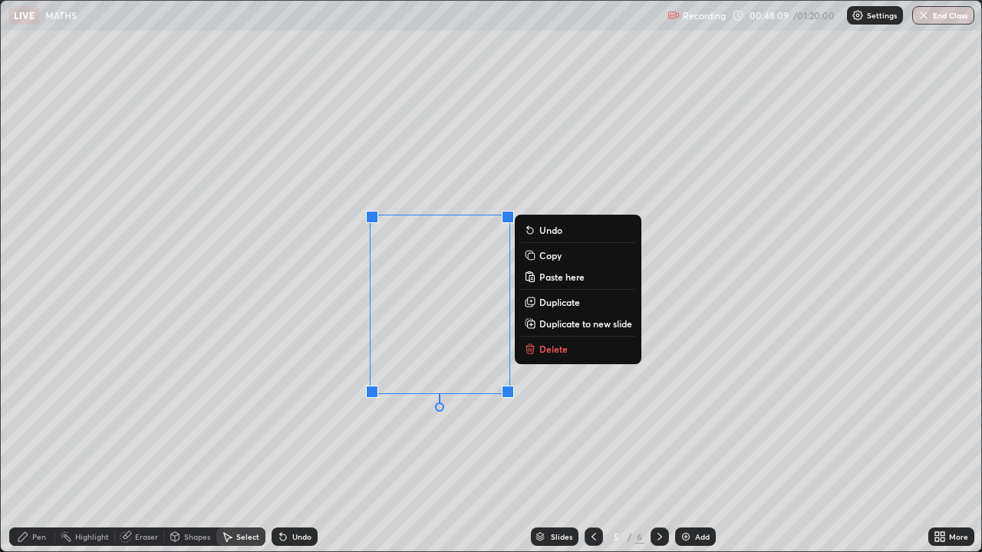
click at [546, 349] on p "Delete" at bounding box center [553, 349] width 28 height 12
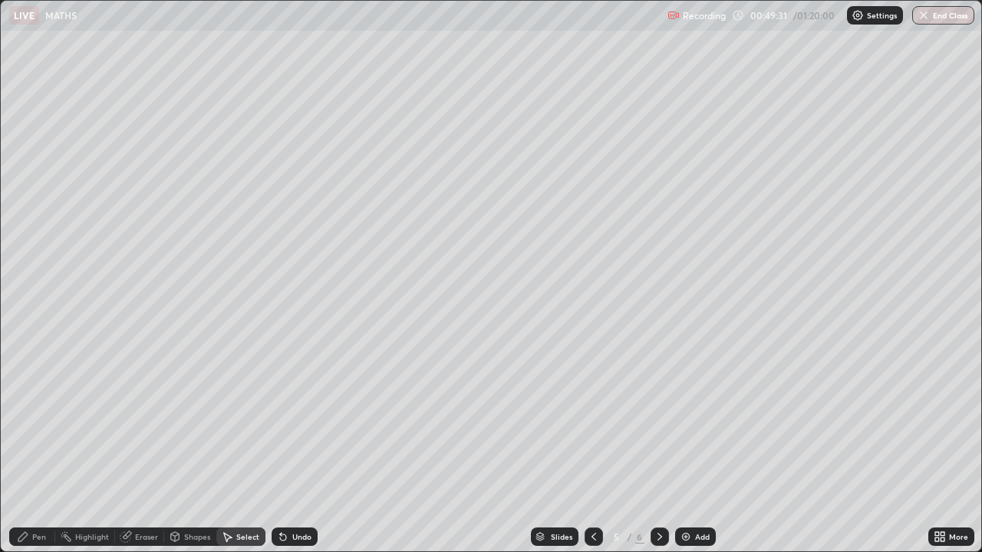
click at [386, 192] on div "0 ° Undo Copy Paste here Duplicate Duplicate to new slide Delete" at bounding box center [491, 276] width 980 height 551
click at [394, 188] on div "0 ° Undo Copy Paste here Duplicate Duplicate to new slide Delete" at bounding box center [491, 276] width 980 height 551
click at [48, 448] on div "Pen" at bounding box center [32, 537] width 46 height 18
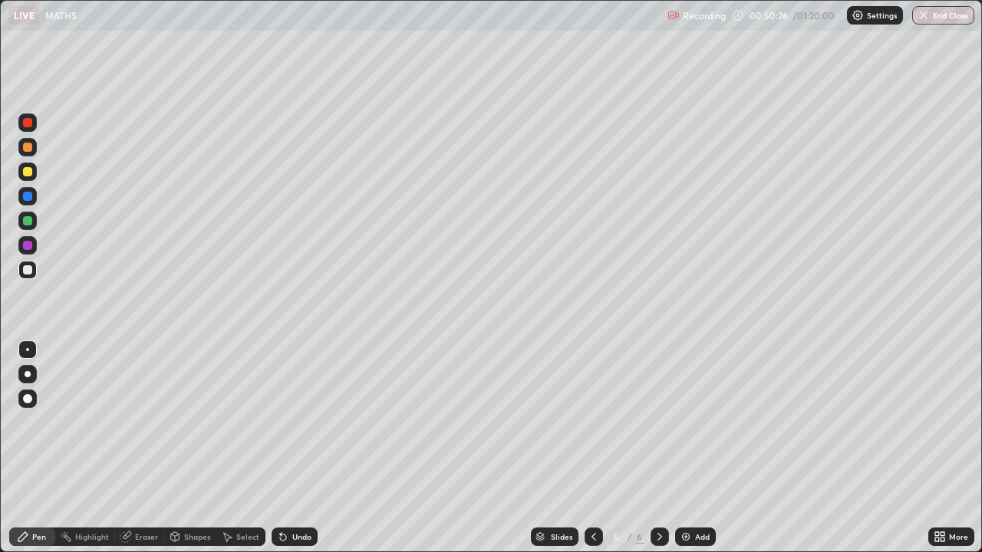
click at [292, 448] on div "Undo" at bounding box center [301, 537] width 19 height 8
click at [295, 448] on div "Undo" at bounding box center [301, 537] width 19 height 8
click at [297, 448] on div "Undo" at bounding box center [301, 537] width 19 height 8
click at [289, 448] on div "Undo" at bounding box center [295, 537] width 46 height 18
click at [292, 448] on div "Undo" at bounding box center [301, 537] width 19 height 8
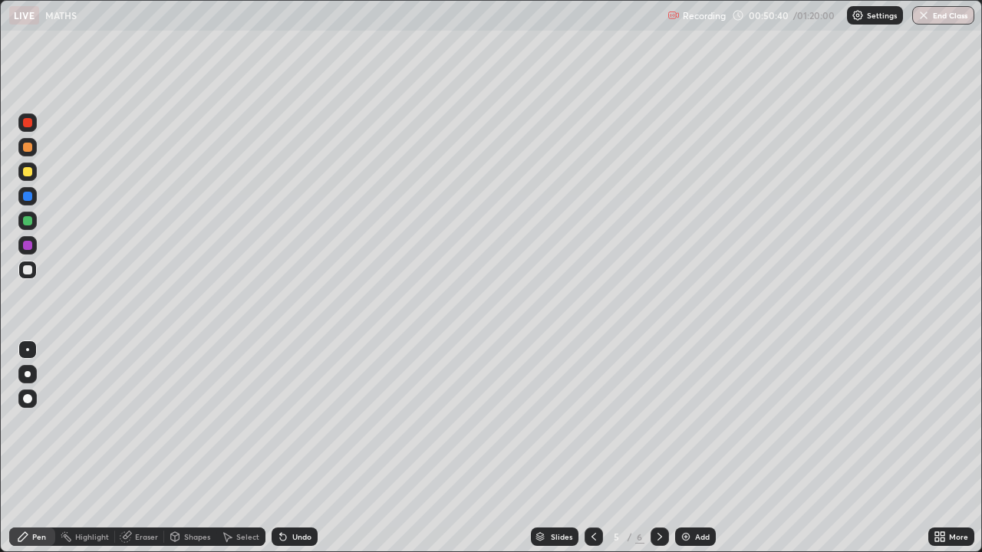
click at [239, 448] on div "Select" at bounding box center [247, 537] width 23 height 8
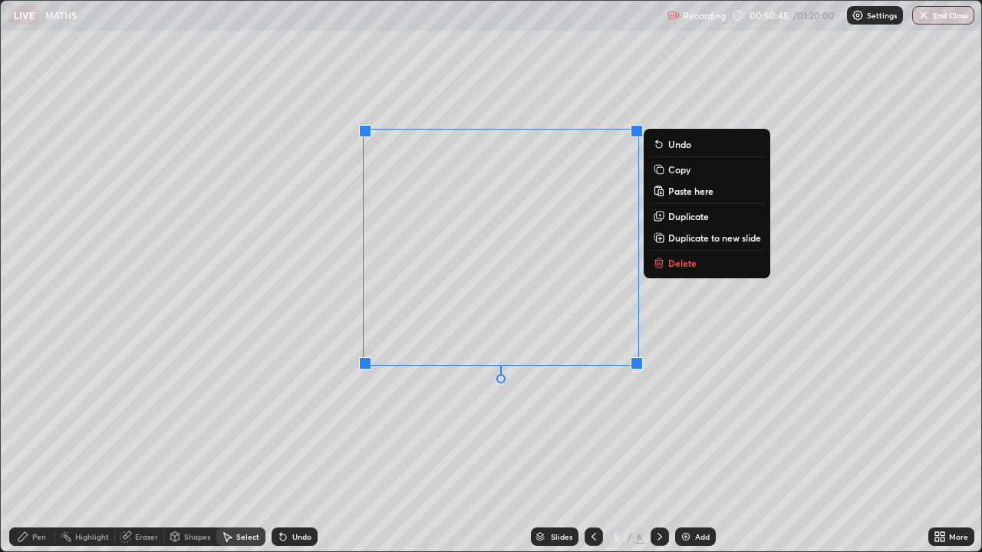
click at [665, 268] on button "Delete" at bounding box center [707, 263] width 114 height 18
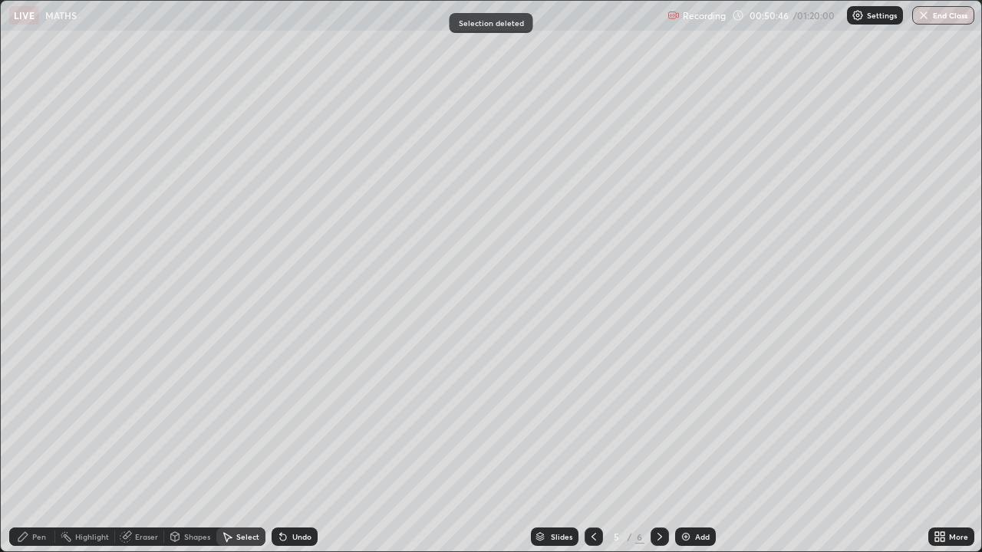
click at [42, 448] on div "Pen" at bounding box center [32, 537] width 46 height 18
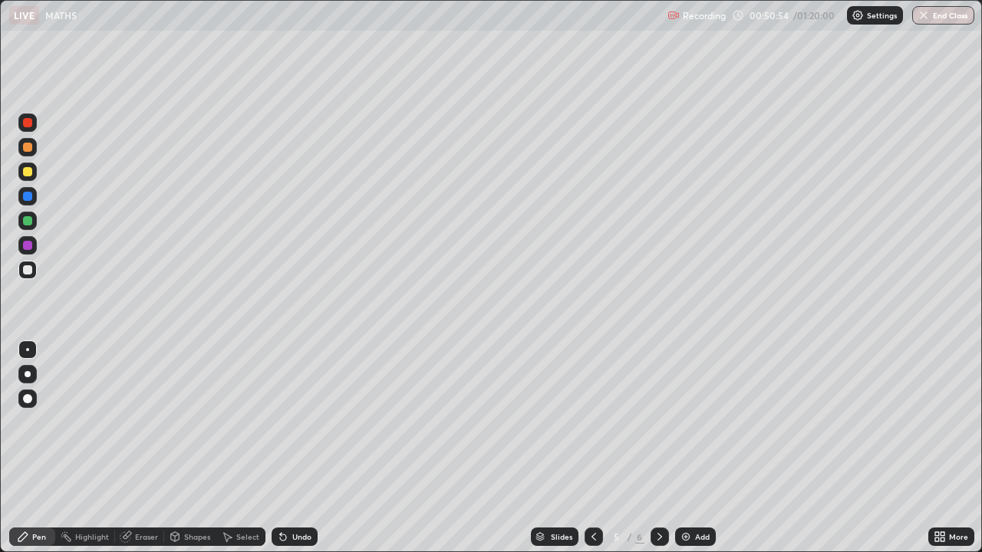
click at [288, 448] on div "Undo" at bounding box center [295, 537] width 46 height 18
click at [298, 448] on div "Undo" at bounding box center [301, 537] width 19 height 8
click at [301, 448] on div "Undo" at bounding box center [295, 537] width 46 height 18
click at [301, 448] on div "Undo" at bounding box center [291, 537] width 52 height 31
click at [239, 448] on div "Select" at bounding box center [247, 537] width 23 height 8
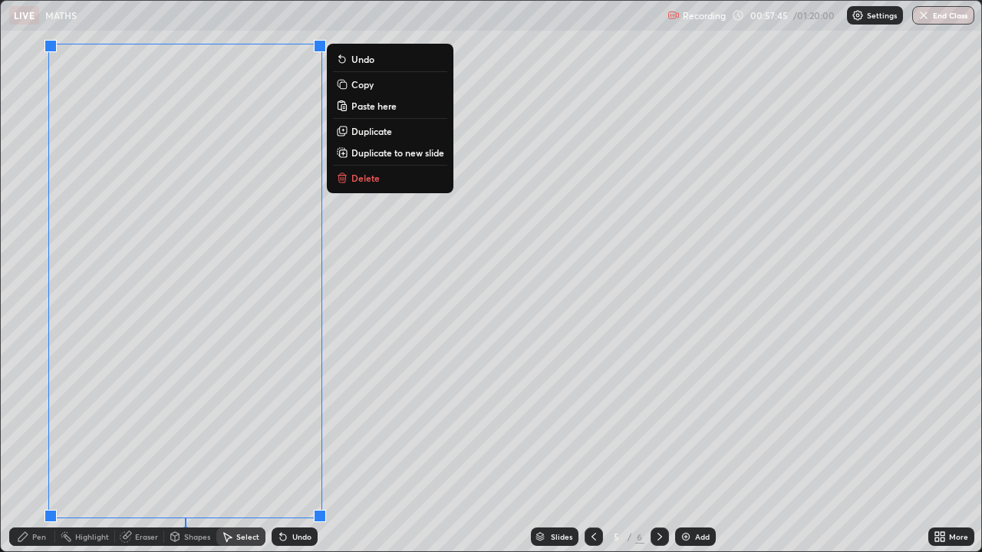
click at [349, 180] on button "Delete" at bounding box center [390, 178] width 114 height 18
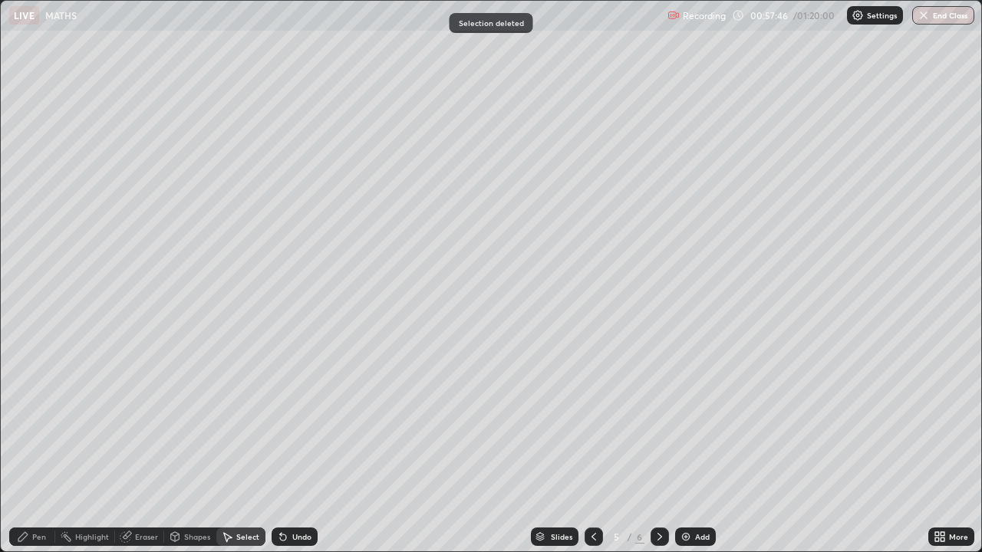
click at [40, 448] on div "Pen" at bounding box center [39, 537] width 14 height 8
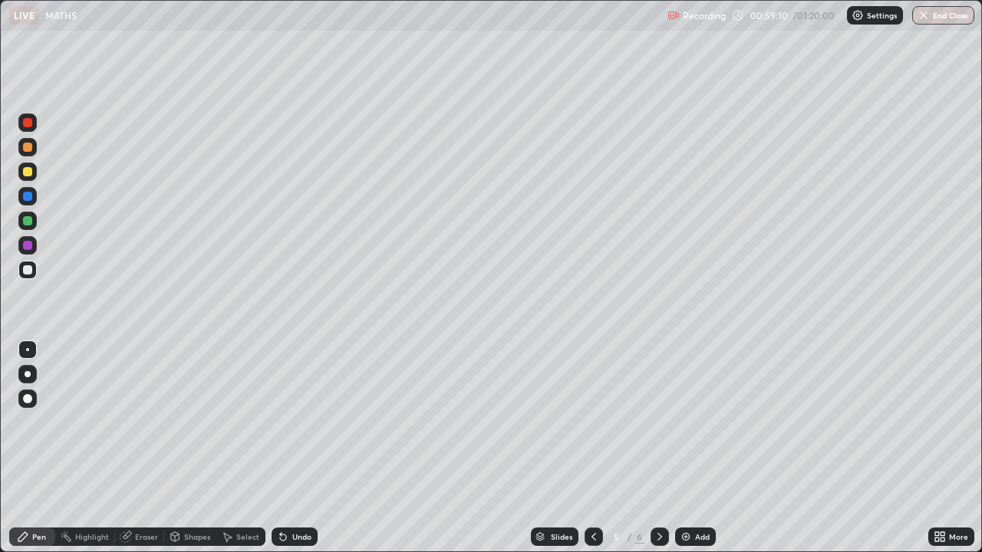
click at [288, 448] on div "Undo" at bounding box center [295, 537] width 46 height 18
click at [229, 448] on icon at bounding box center [227, 537] width 12 height 12
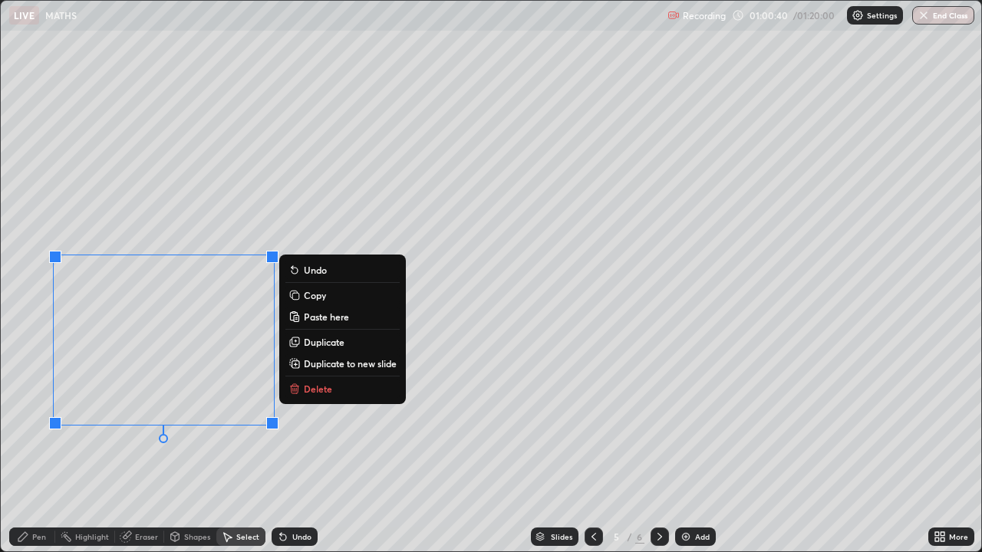
click at [302, 391] on button "Delete" at bounding box center [342, 389] width 114 height 18
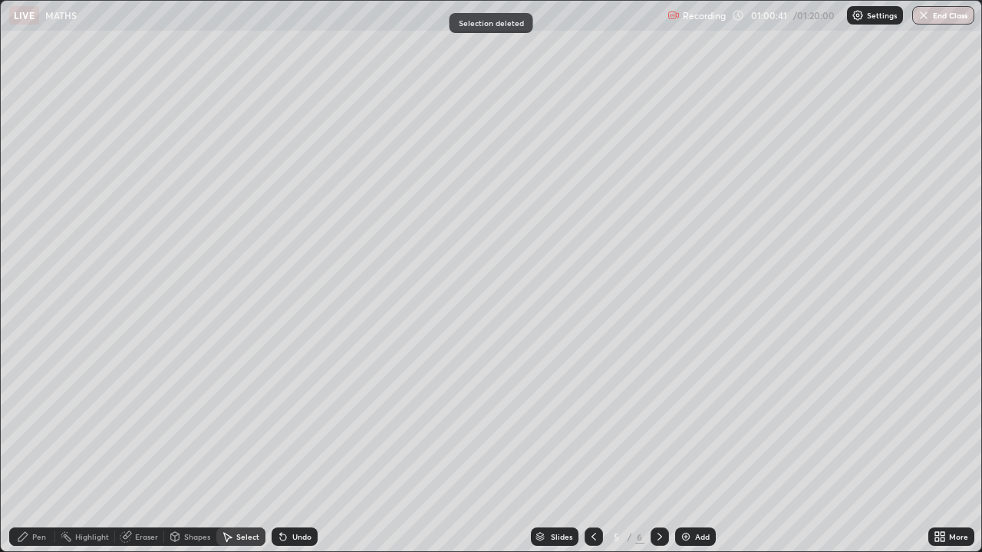
click at [48, 448] on div "Pen" at bounding box center [32, 537] width 46 height 18
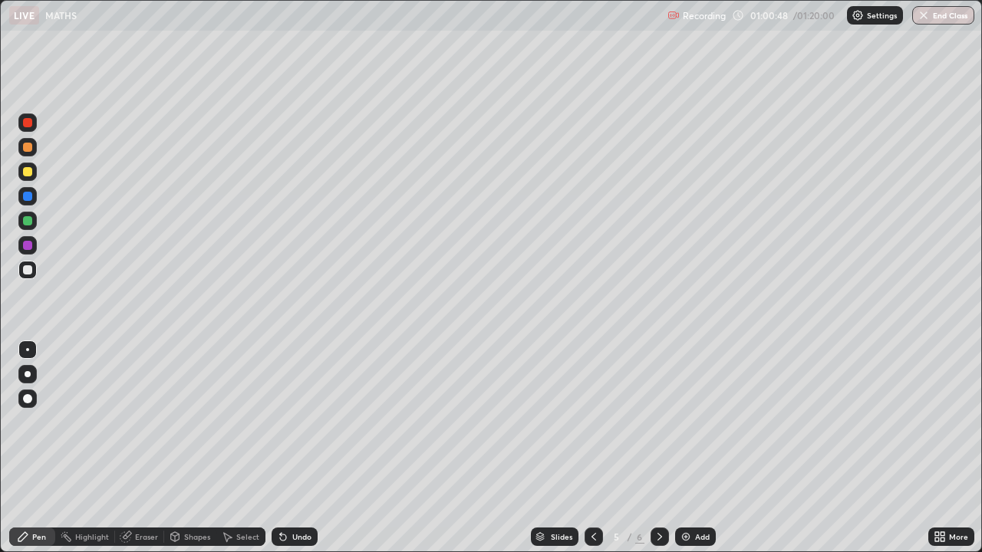
click at [286, 448] on icon at bounding box center [283, 537] width 12 height 12
click at [242, 448] on div "Select" at bounding box center [247, 537] width 23 height 8
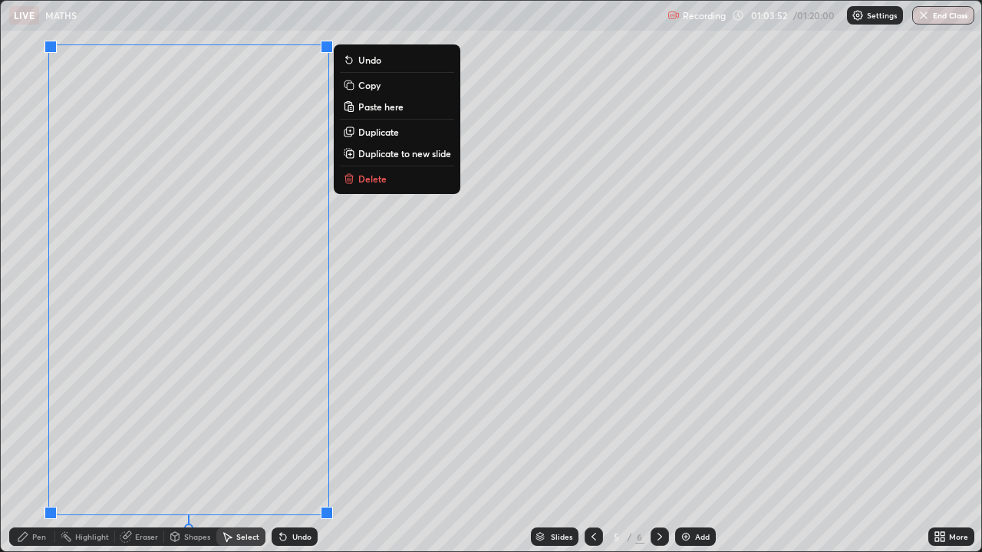
click at [361, 154] on p "Duplicate to new slide" at bounding box center [404, 153] width 93 height 12
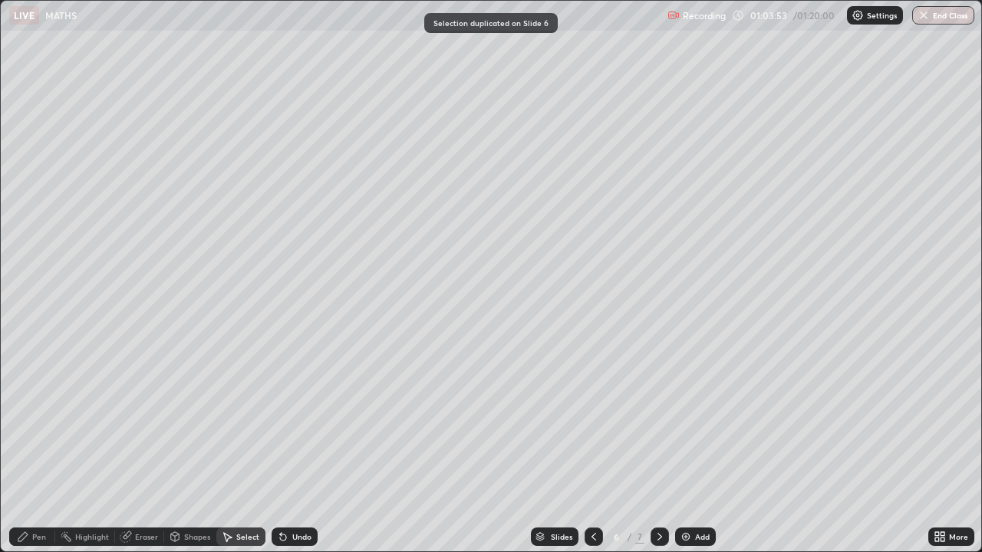
click at [49, 448] on div "Pen" at bounding box center [32, 537] width 46 height 18
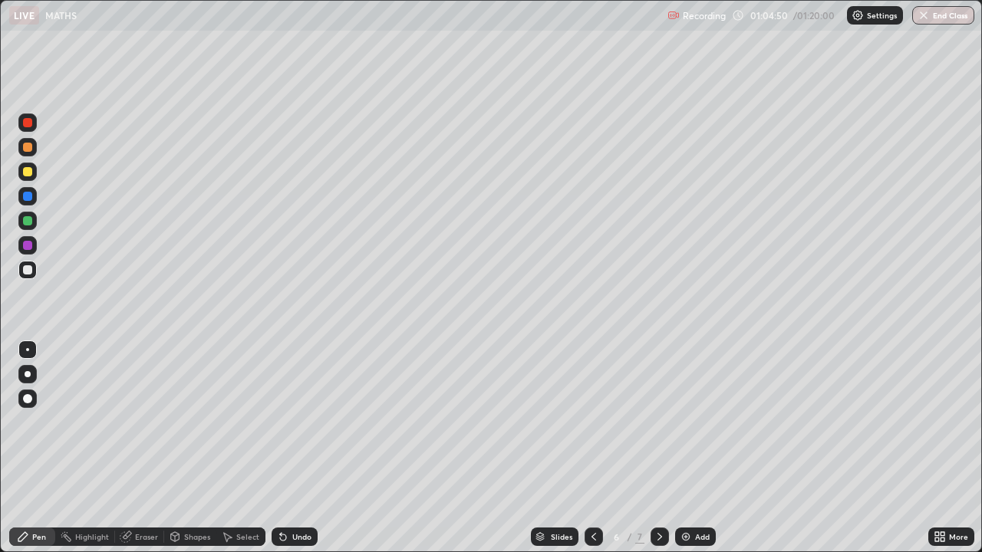
click at [137, 448] on div "Eraser" at bounding box center [146, 537] width 23 height 8
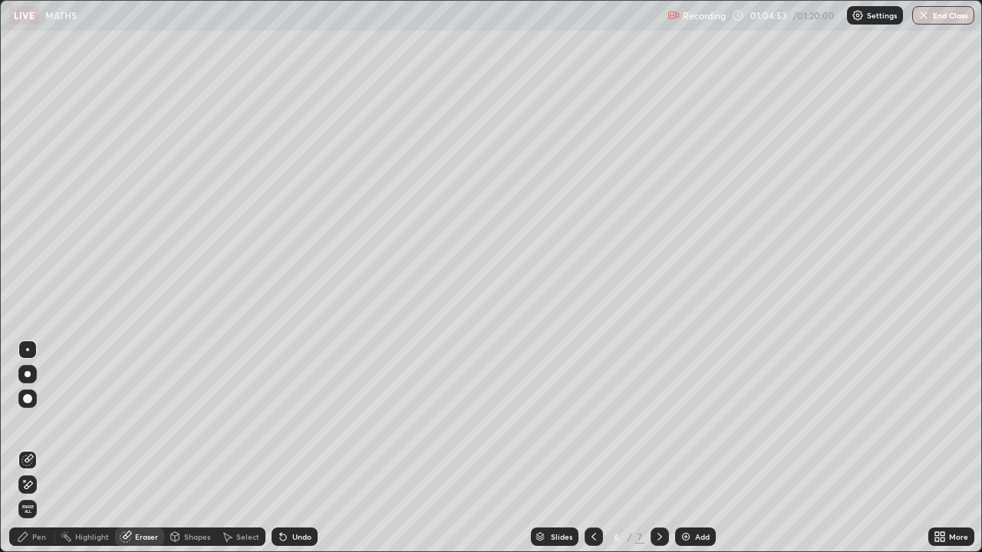
click at [48, 448] on div "Pen" at bounding box center [32, 537] width 46 height 18
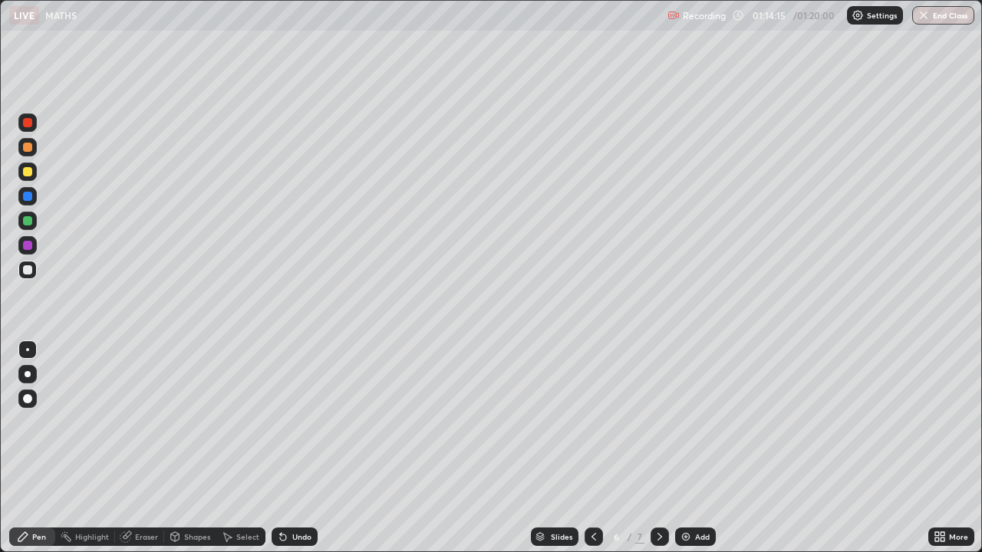
click at [297, 448] on div "Undo" at bounding box center [301, 537] width 19 height 8
click at [242, 448] on div "Select" at bounding box center [247, 537] width 23 height 8
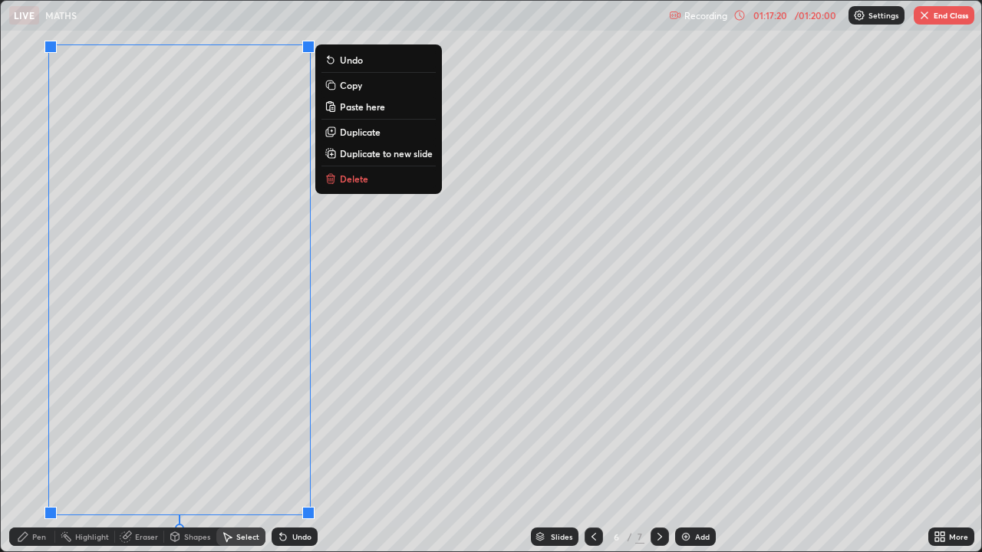
click at [341, 180] on p "Delete" at bounding box center [354, 179] width 28 height 12
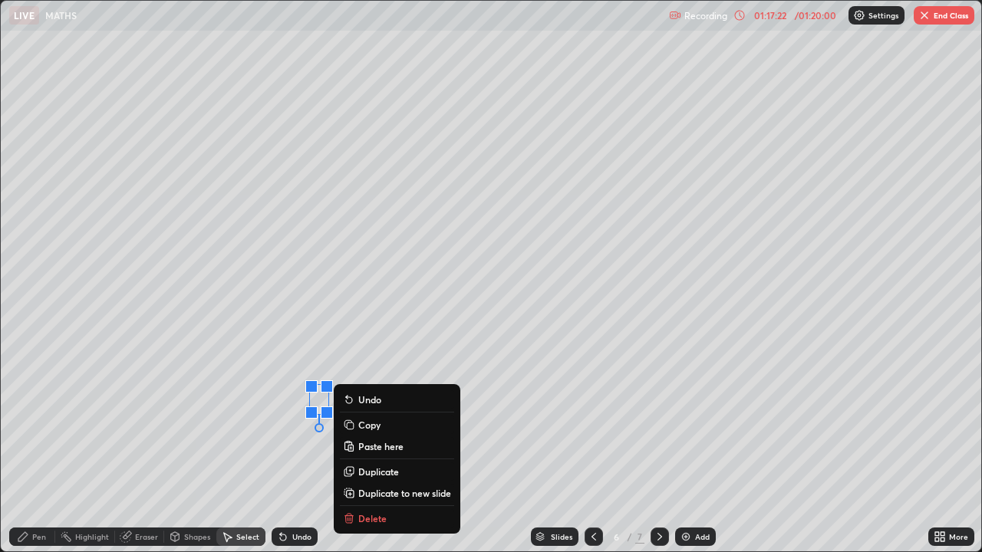
click at [367, 448] on p "Delete" at bounding box center [372, 518] width 28 height 12
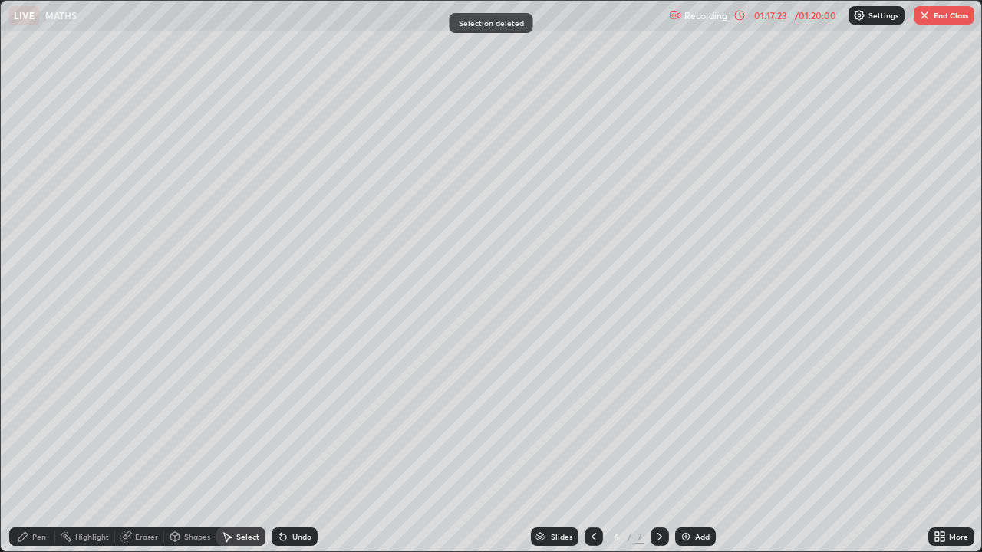
click at [46, 448] on div "Pen" at bounding box center [32, 537] width 46 height 18
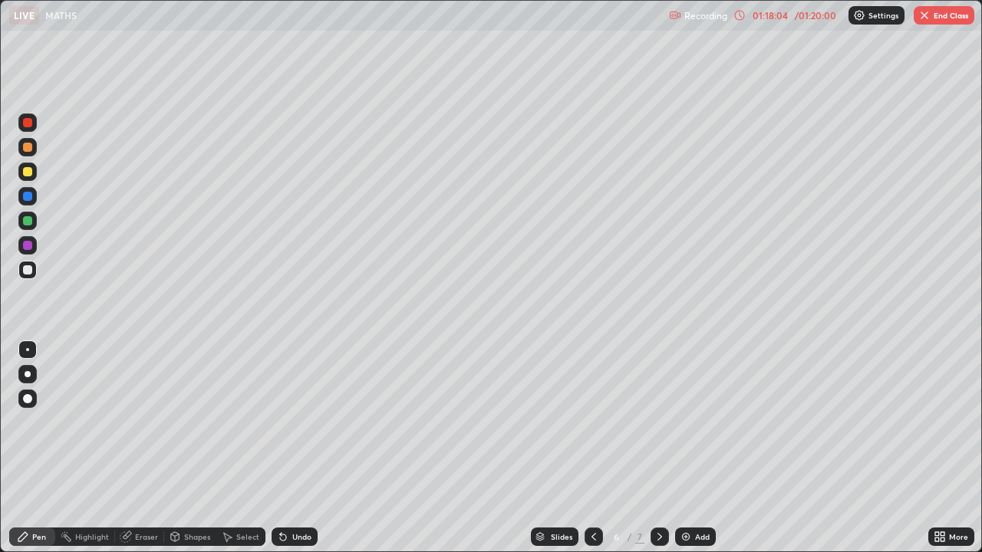
click at [289, 448] on div "Undo" at bounding box center [295, 537] width 46 height 18
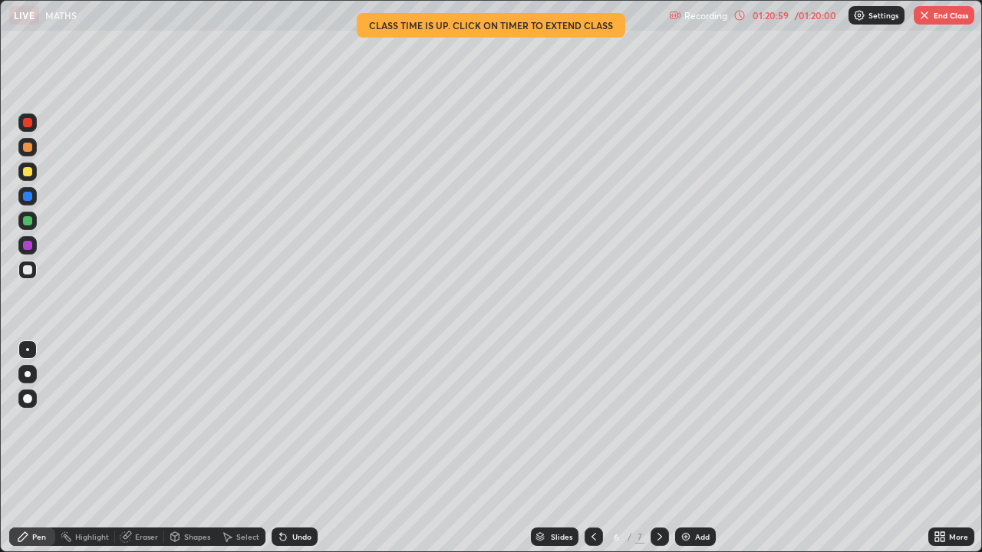
click at [942, 19] on button "End Class" at bounding box center [944, 15] width 61 height 18
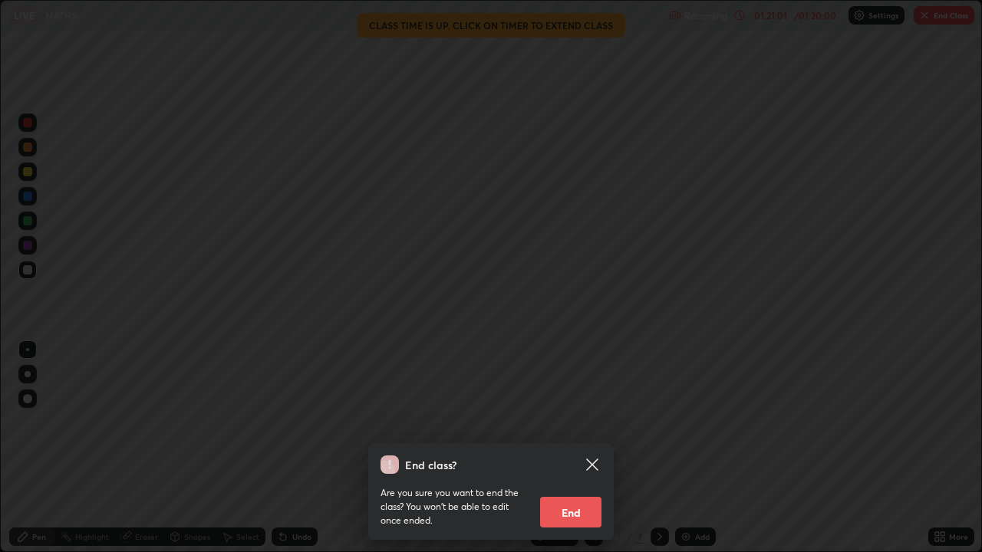
click at [565, 448] on button "End" at bounding box center [570, 512] width 61 height 31
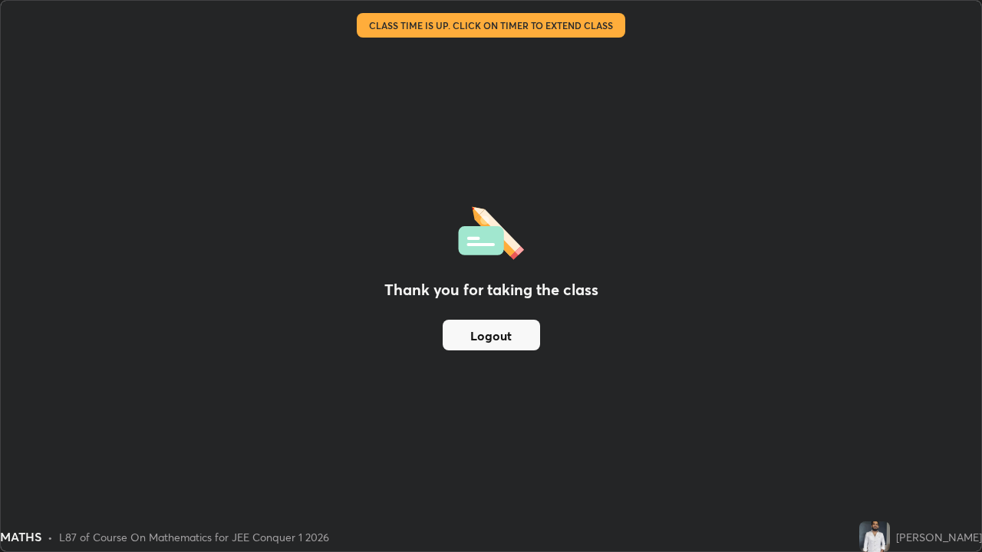
click at [513, 338] on button "Logout" at bounding box center [491, 335] width 97 height 31
click at [505, 339] on button "Logout" at bounding box center [491, 335] width 97 height 31
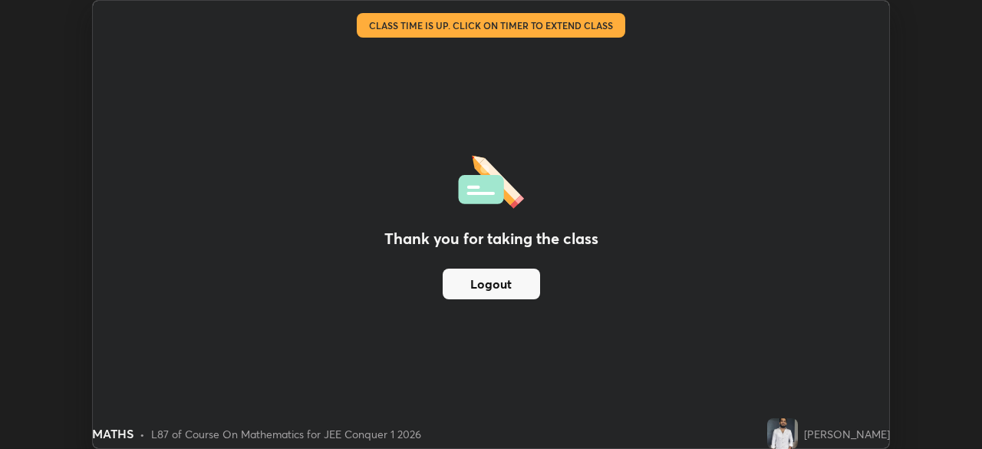
scroll to position [76266, 75732]
